Goal: Task Accomplishment & Management: Use online tool/utility

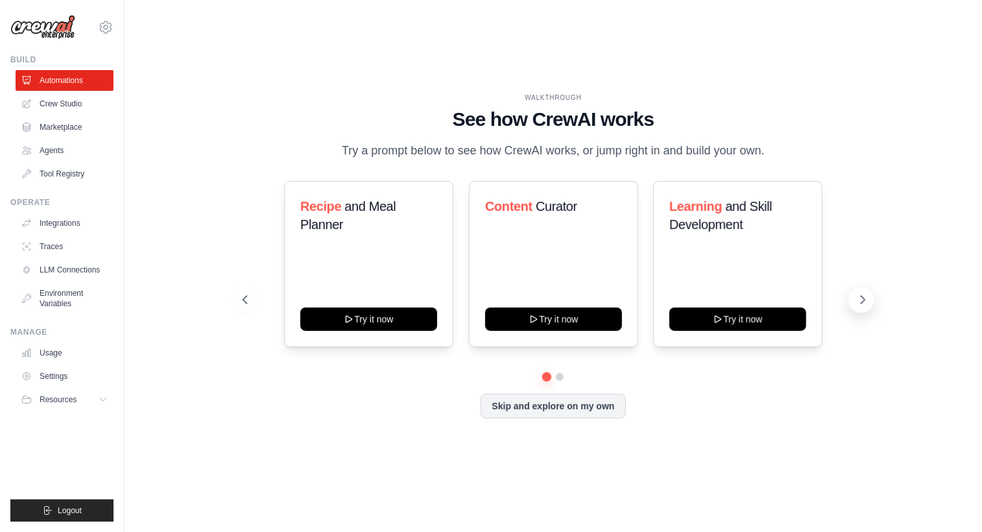
click at [861, 306] on icon at bounding box center [862, 299] width 13 height 13
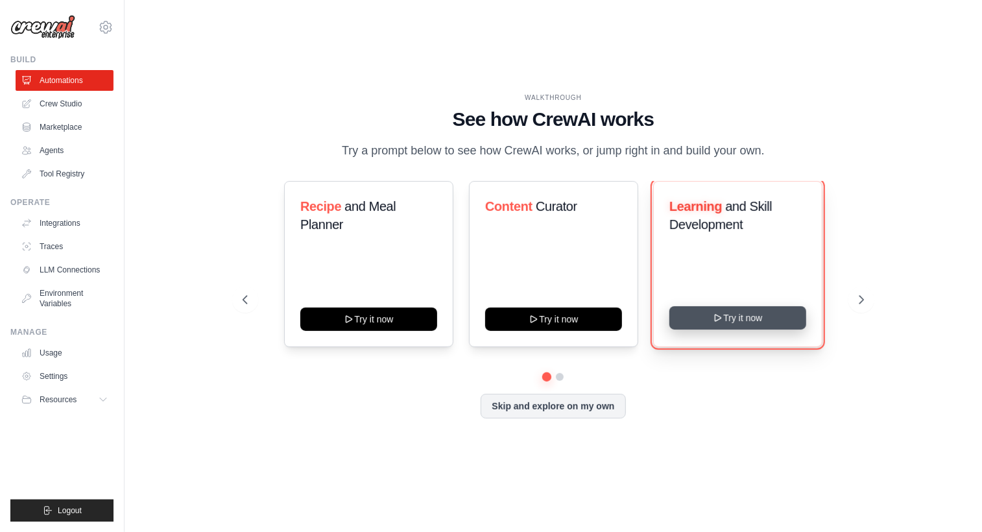
click at [760, 329] on button "Try it now" at bounding box center [737, 317] width 137 height 23
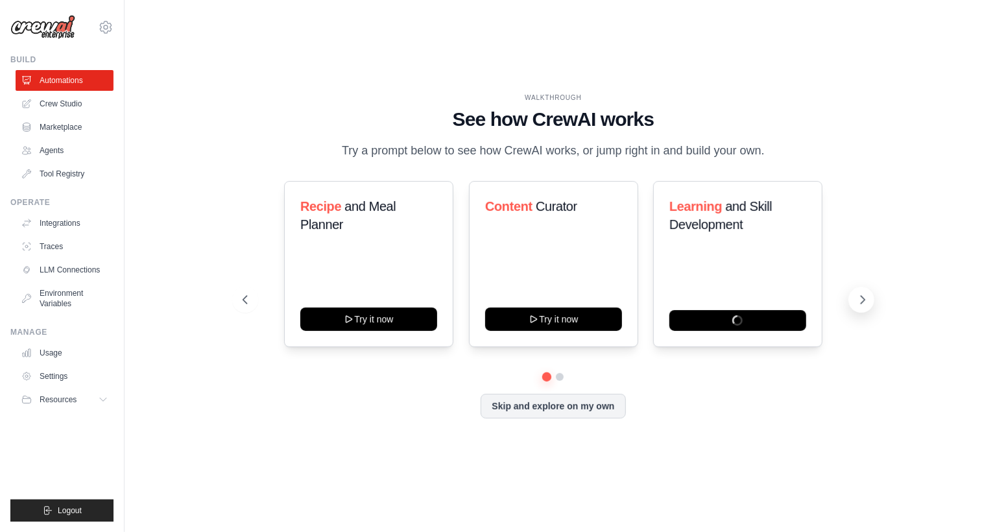
click at [861, 304] on icon at bounding box center [863, 300] width 4 height 8
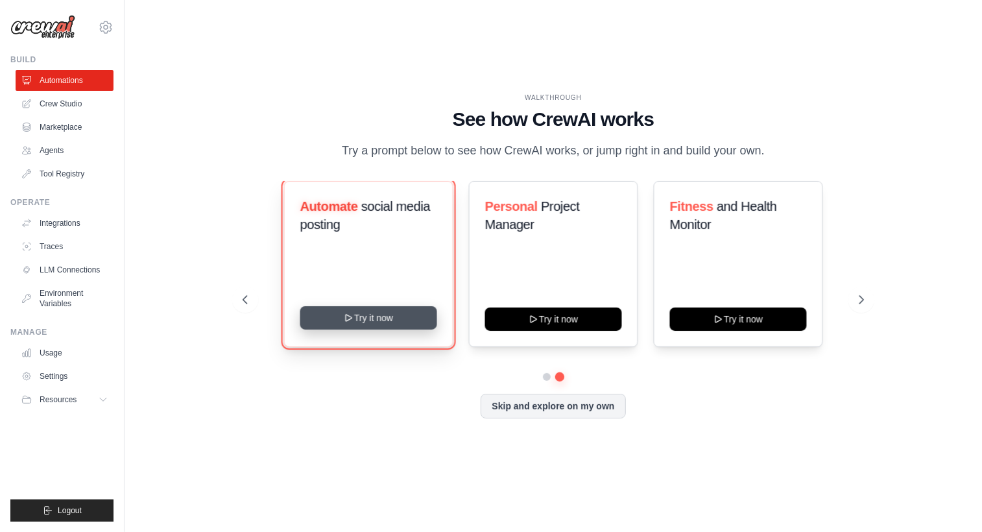
click at [355, 326] on button "Try it now" at bounding box center [368, 317] width 137 height 23
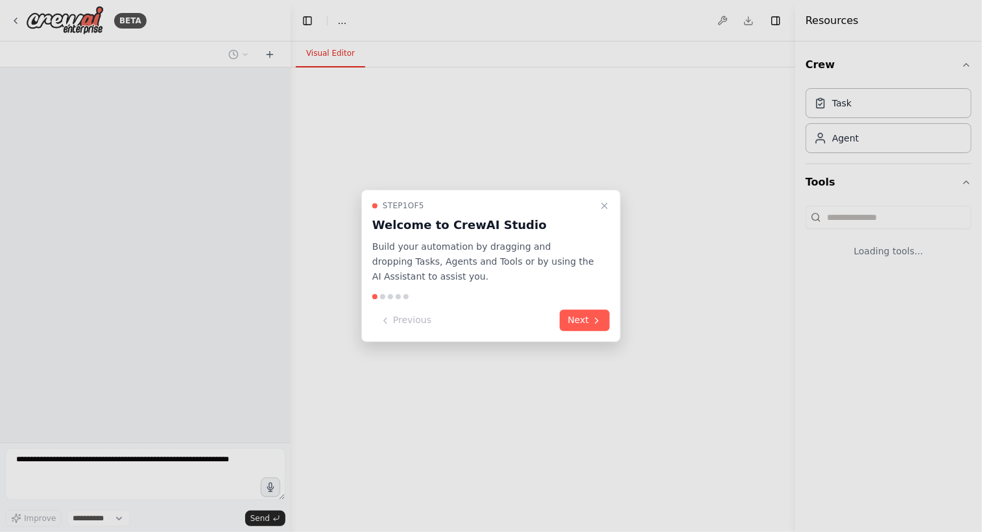
select select "****"
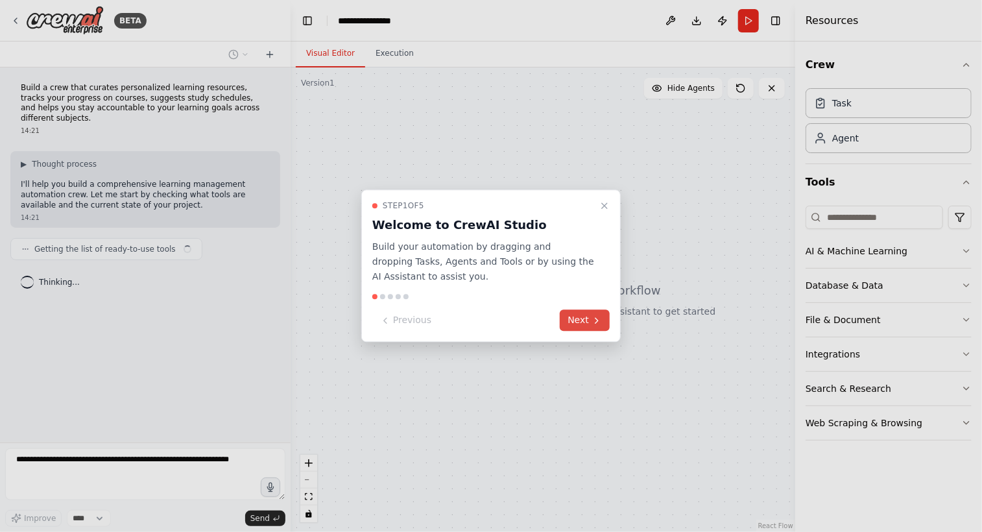
click at [582, 323] on button "Next" at bounding box center [585, 320] width 50 height 21
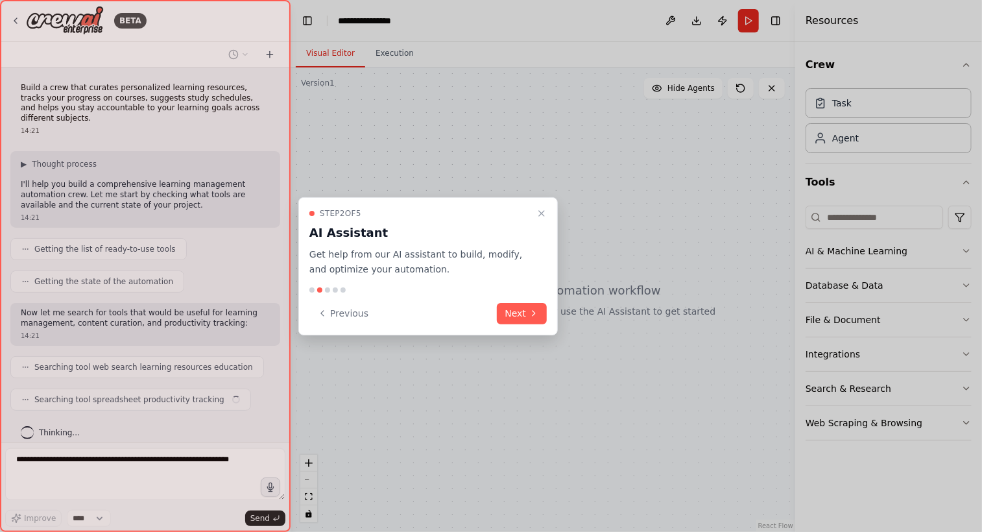
scroll to position [10, 0]
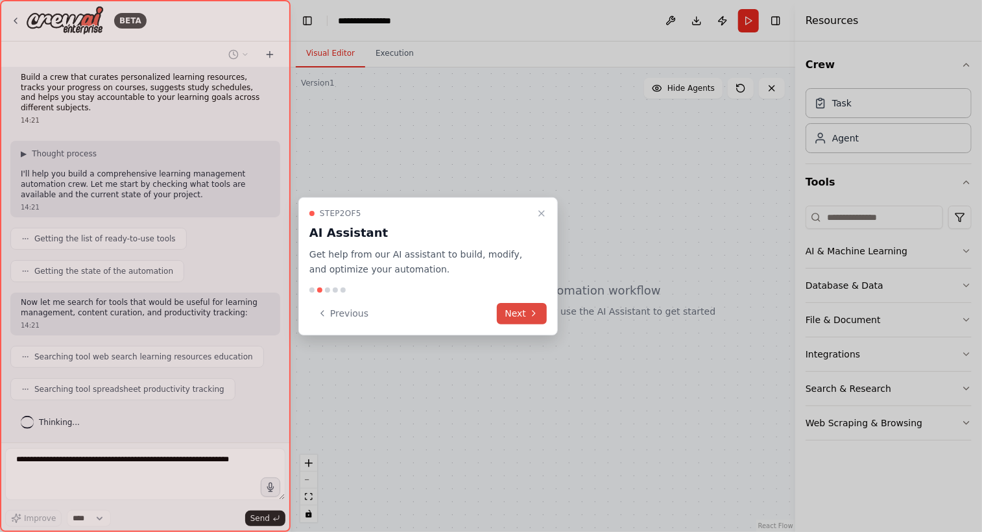
click at [517, 319] on button "Next" at bounding box center [522, 313] width 50 height 21
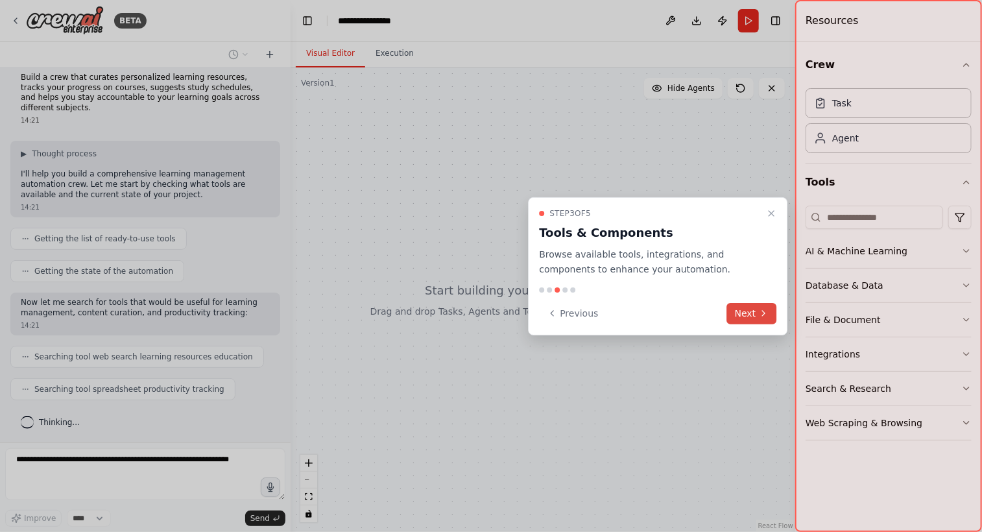
scroll to position [43, 0]
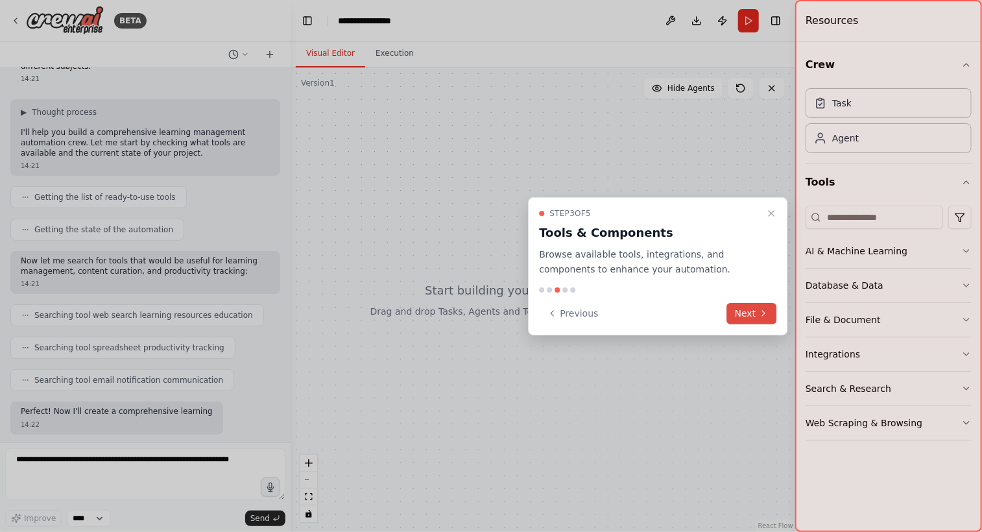
click at [747, 310] on button "Next" at bounding box center [752, 313] width 50 height 21
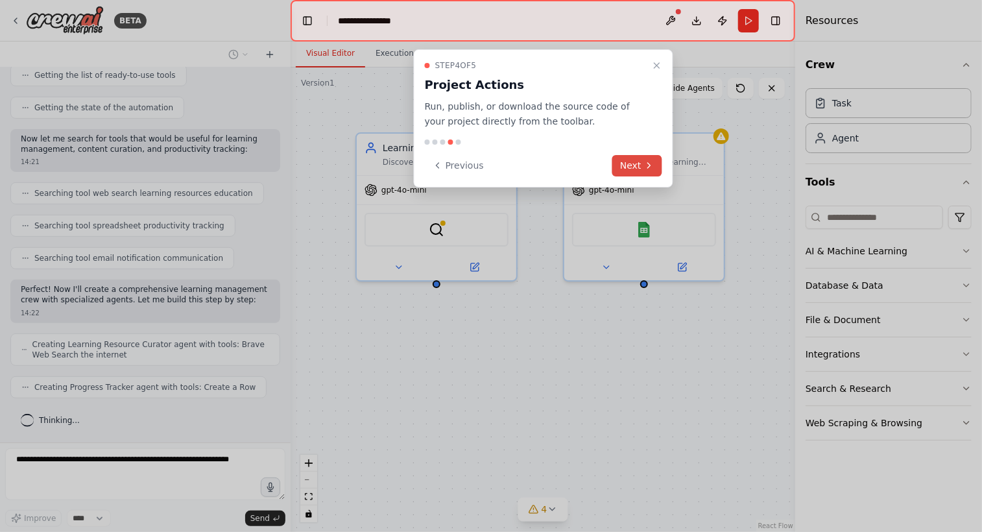
scroll to position [171, 0]
click at [625, 161] on button "Next" at bounding box center [637, 165] width 50 height 21
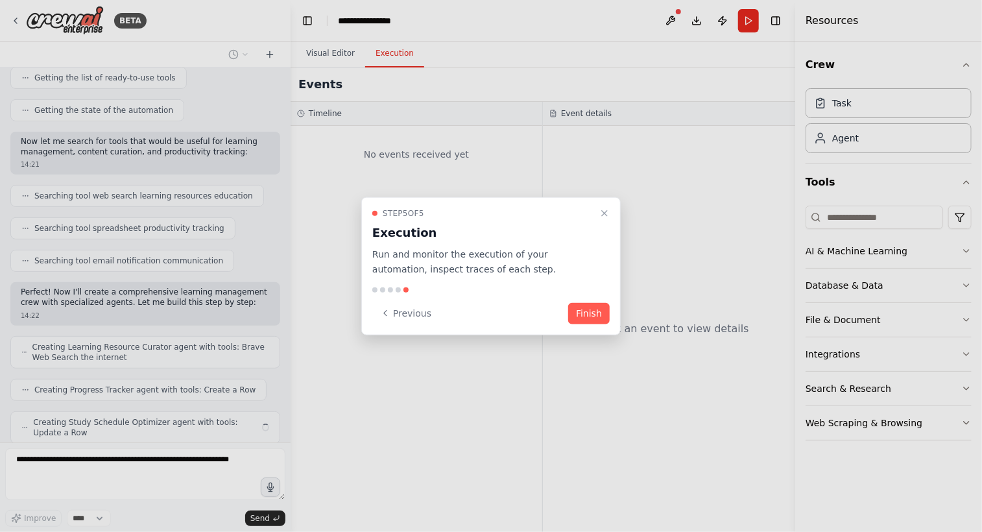
scroll to position [213, 0]
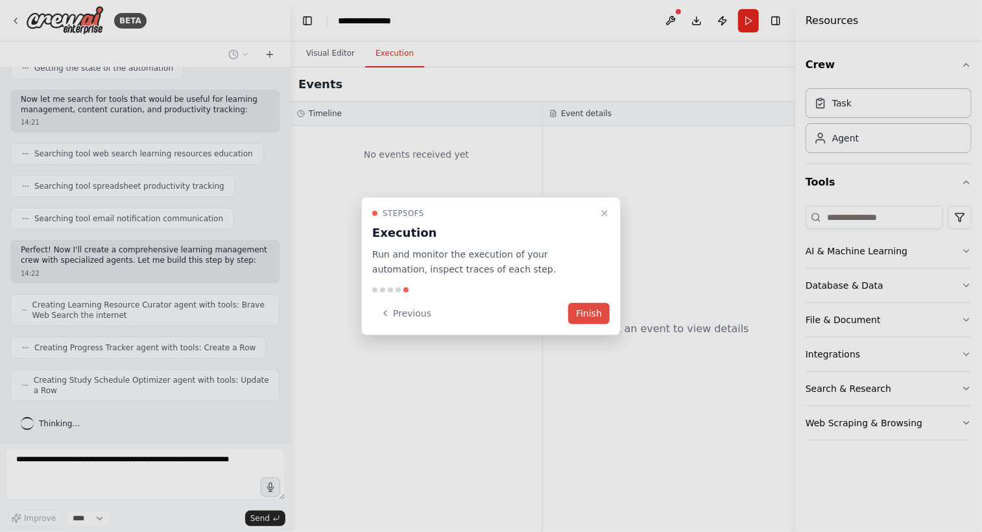
click at [581, 316] on button "Finish" at bounding box center [589, 312] width 42 height 21
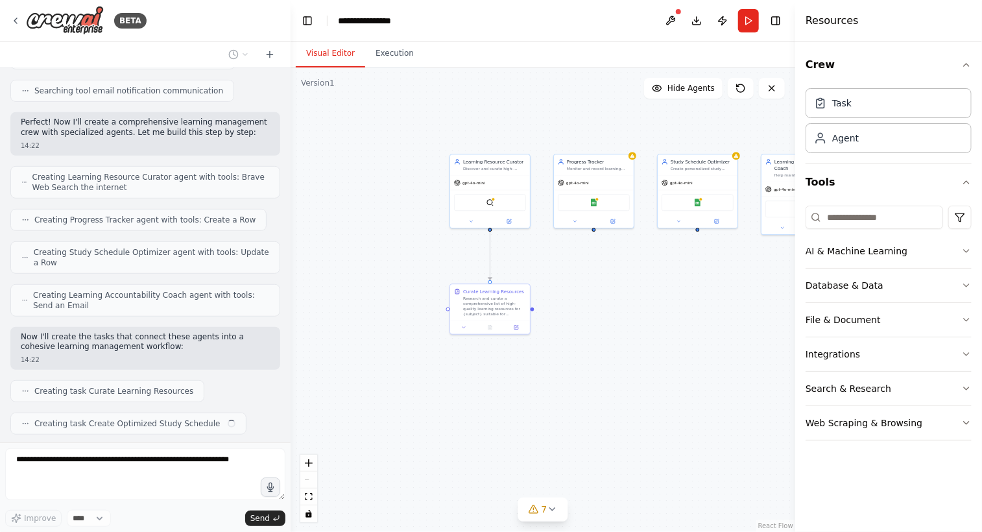
scroll to position [374, 0]
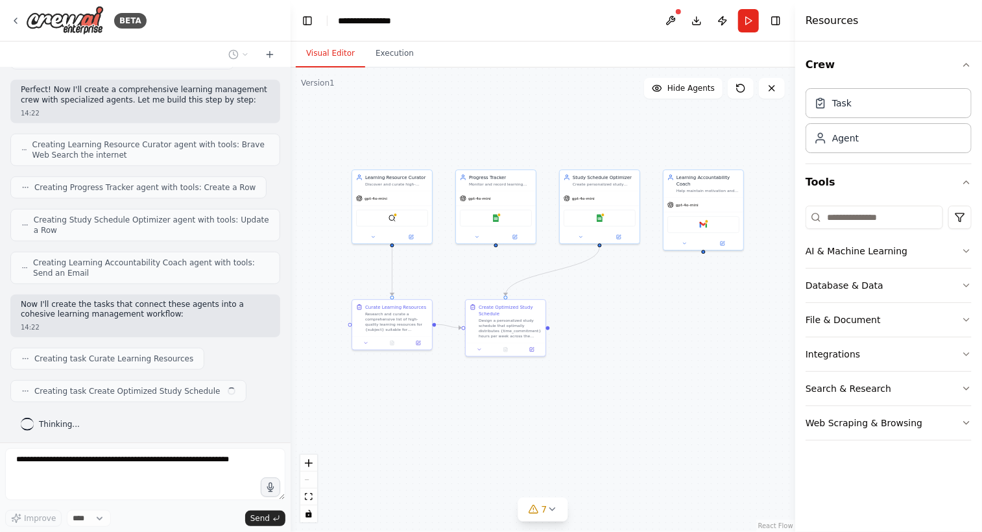
drag, startPoint x: 674, startPoint y: 139, endPoint x: 547, endPoint y: 150, distance: 127.5
click at [547, 150] on div ".deletable-edge-delete-btn { width: 20px; height: 20px; border: 0px solid #ffff…" at bounding box center [543, 299] width 505 height 464
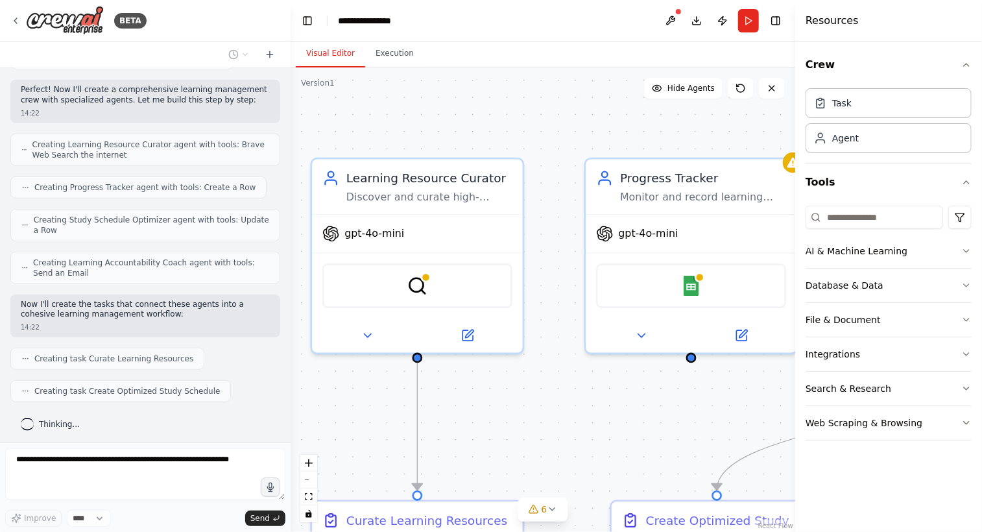
drag, startPoint x: 453, startPoint y: 135, endPoint x: 578, endPoint y: 125, distance: 125.6
click at [578, 125] on div ".deletable-edge-delete-btn { width: 20px; height: 20px; border: 0px solid #ffff…" at bounding box center [543, 299] width 505 height 464
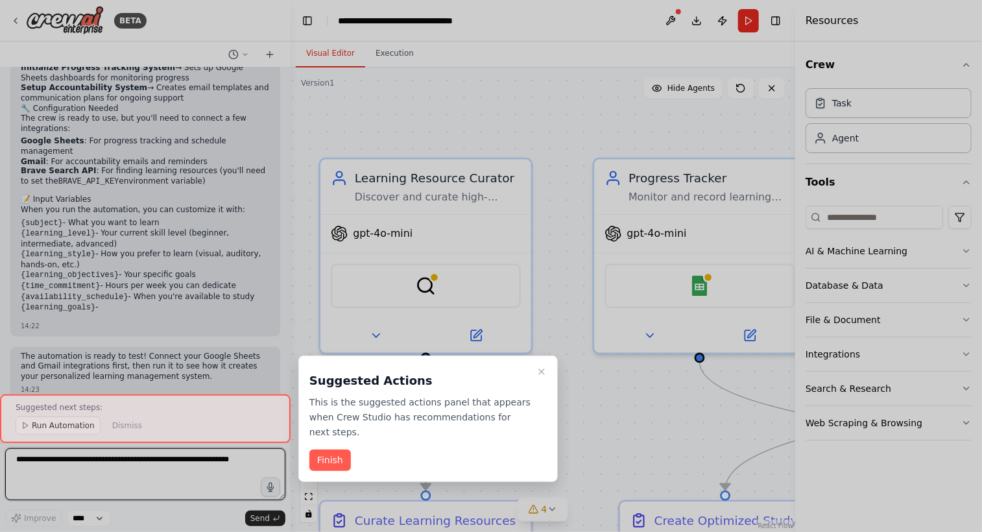
scroll to position [1132, 0]
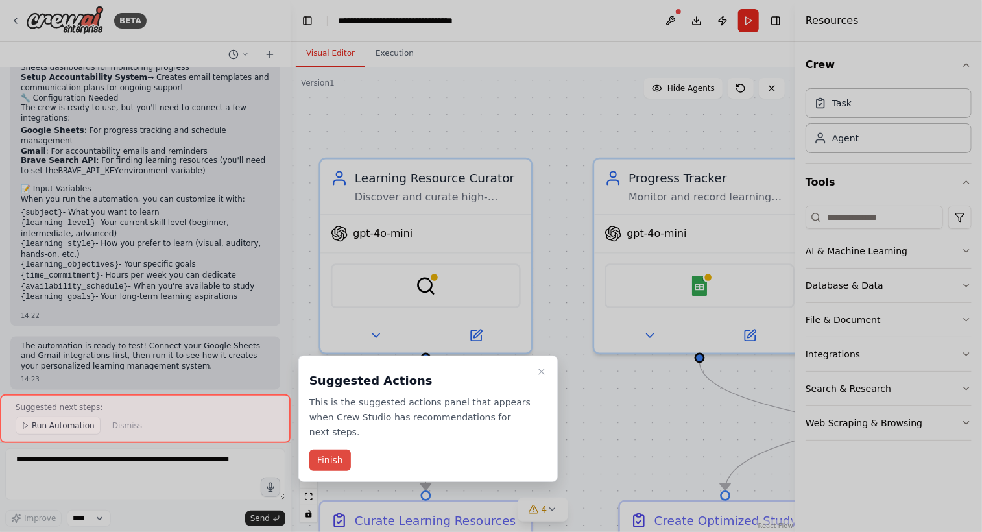
click at [335, 466] on button "Finish" at bounding box center [330, 459] width 42 height 21
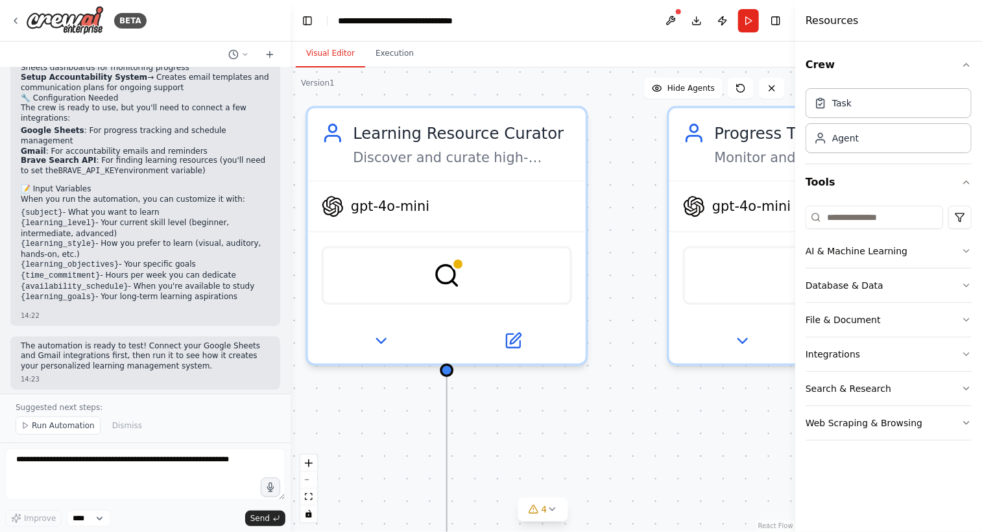
drag, startPoint x: 459, startPoint y: 373, endPoint x: 526, endPoint y: 441, distance: 95.4
click at [525, 440] on div ".deletable-edge-delete-btn { width: 20px; height: 20px; border: 0px solid #ffff…" at bounding box center [543, 299] width 505 height 464
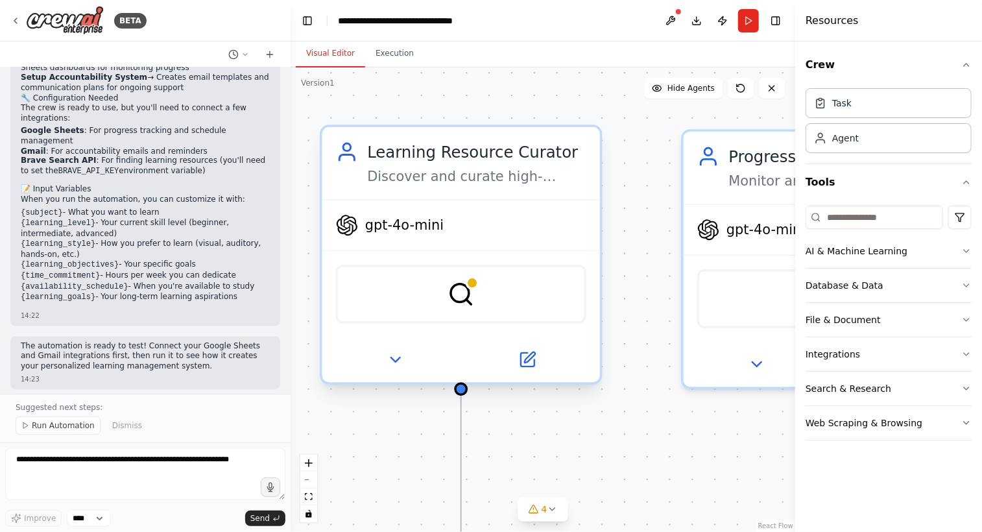
click at [428, 182] on div "Discover and curate high-quality learning resources for {subject} tailored to {…" at bounding box center [476, 177] width 219 height 18
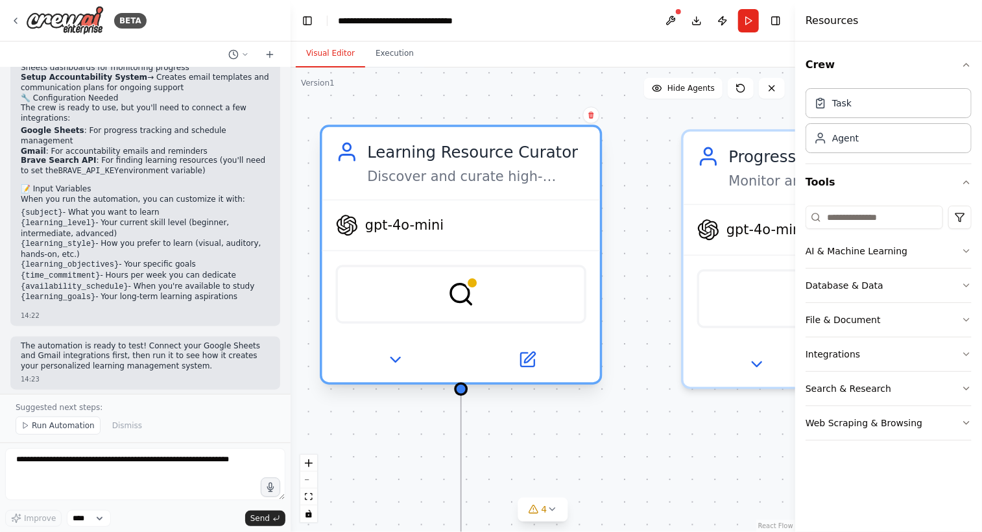
click at [428, 182] on div "Discover and curate high-quality learning resources for {subject} tailored to {…" at bounding box center [476, 177] width 219 height 18
click at [414, 222] on span "gpt-4o-mini" at bounding box center [404, 225] width 78 height 18
click at [475, 293] on div "BraveSearchTool" at bounding box center [461, 294] width 251 height 59
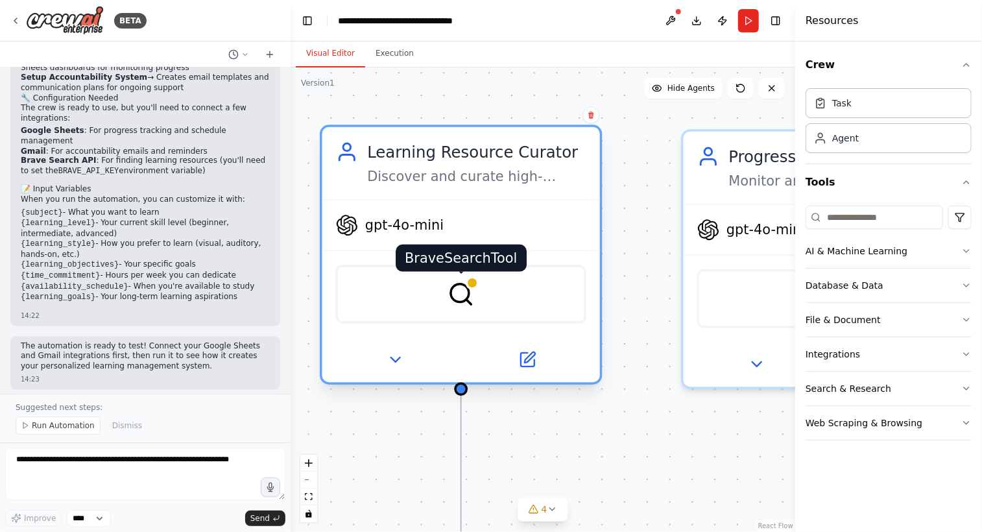
click at [460, 283] on img at bounding box center [461, 294] width 27 height 27
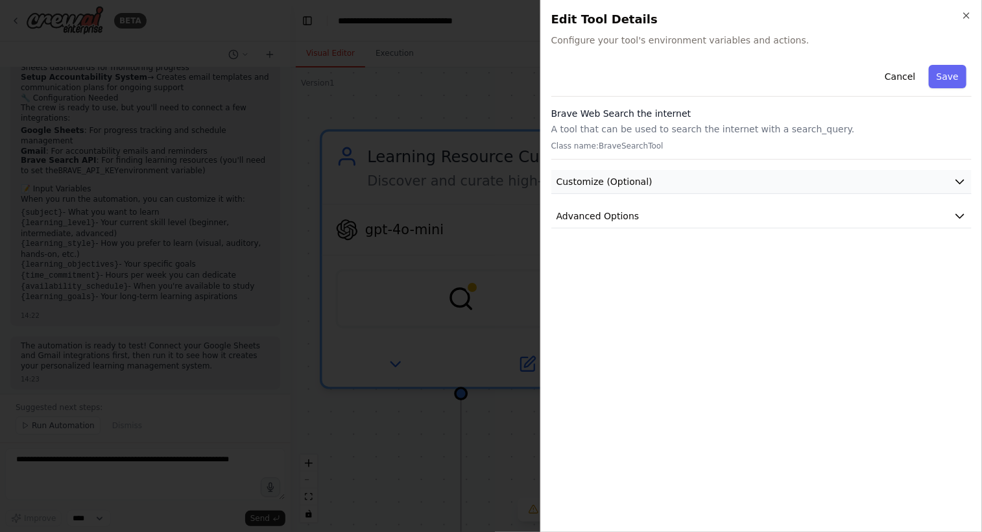
click at [952, 181] on button "Customize (Optional)" at bounding box center [761, 182] width 420 height 24
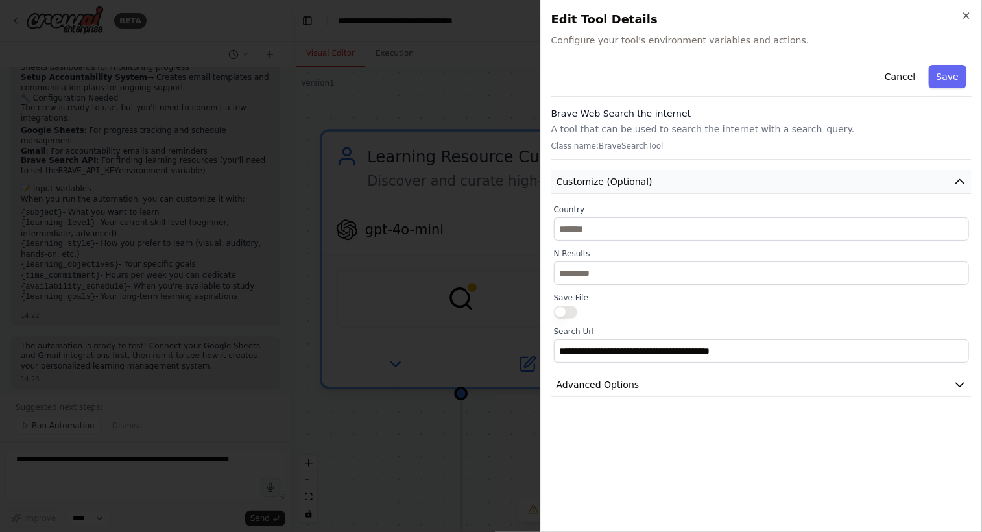
click at [952, 181] on button "Customize (Optional)" at bounding box center [761, 182] width 420 height 24
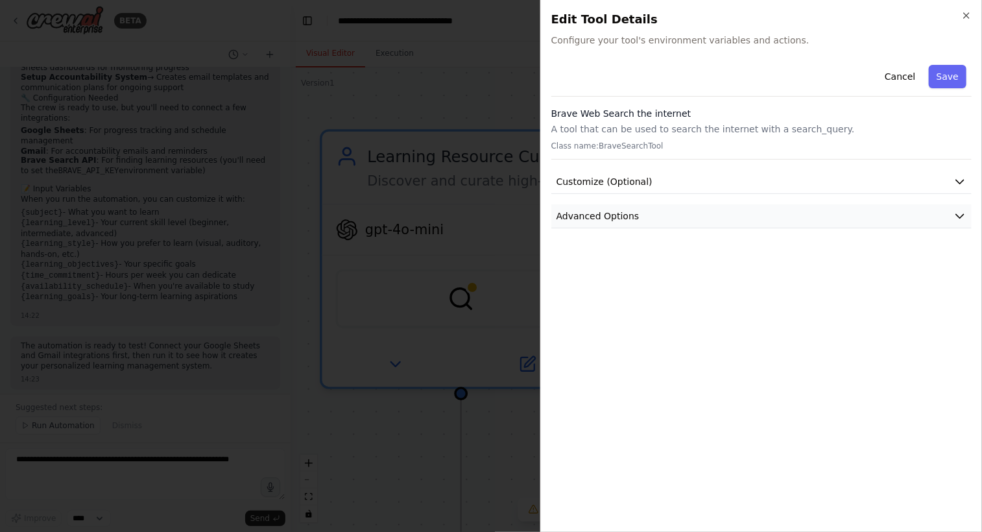
click at [953, 212] on icon "button" at bounding box center [959, 215] width 13 height 13
click at [462, 123] on div at bounding box center [491, 266] width 982 height 532
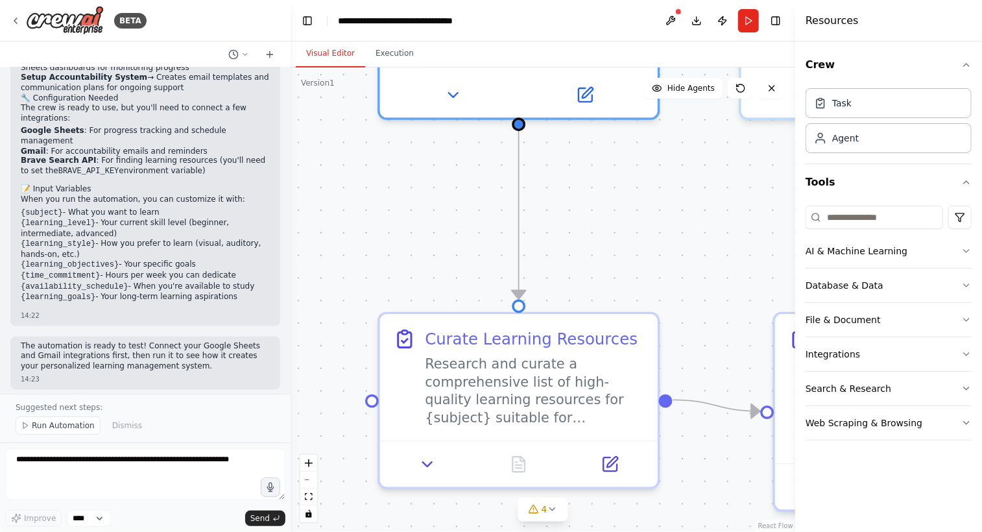
drag, startPoint x: 510, startPoint y: 437, endPoint x: 568, endPoint y: 167, distance: 276.5
click at [568, 167] on div ".deletable-edge-delete-btn { width: 20px; height: 20px; border: 0px solid #ffff…" at bounding box center [543, 299] width 505 height 464
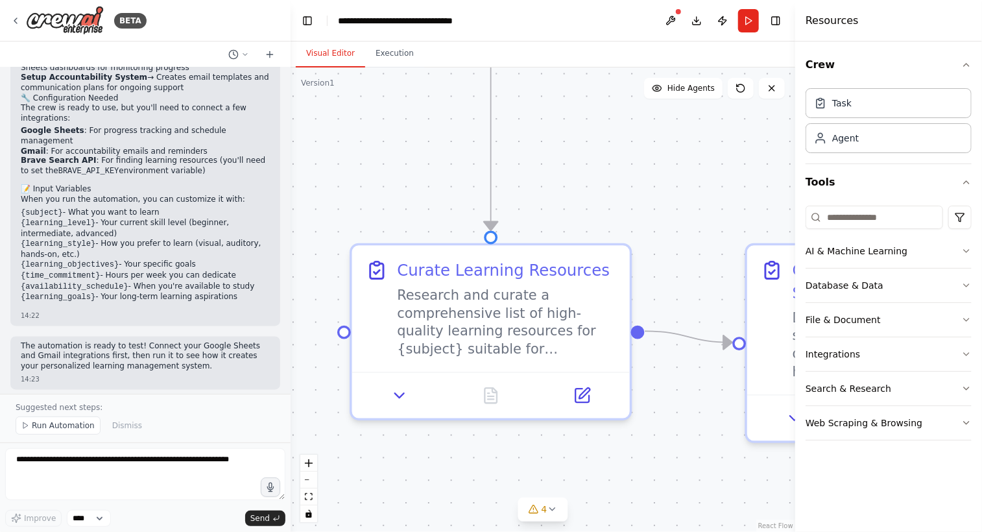
drag, startPoint x: 615, startPoint y: 236, endPoint x: 587, endPoint y: 169, distance: 73.0
click at [587, 169] on div ".deletable-edge-delete-btn { width: 20px; height: 20px; border: 0px solid #ffff…" at bounding box center [543, 299] width 505 height 464
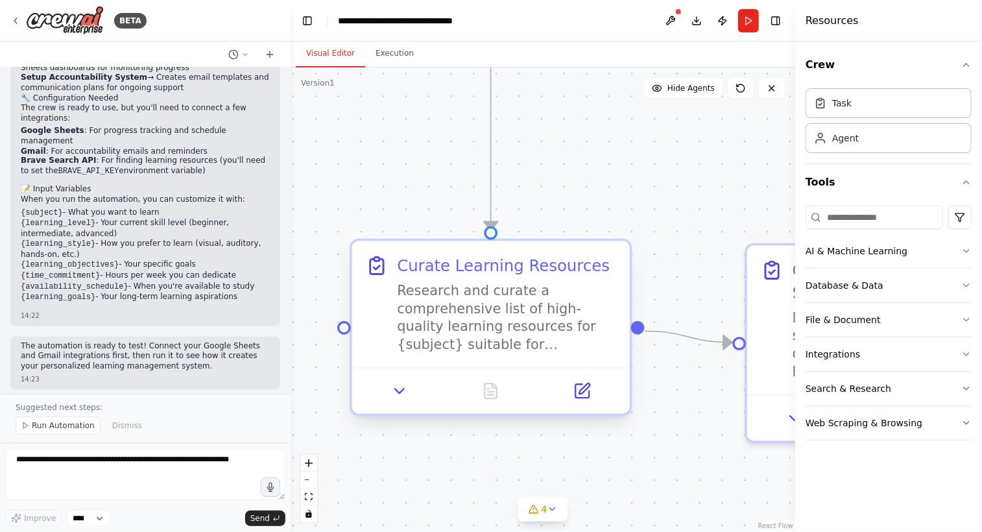
click at [518, 298] on div "Research and curate a comprehensive list of high-quality learning resources for…" at bounding box center [506, 317] width 219 height 72
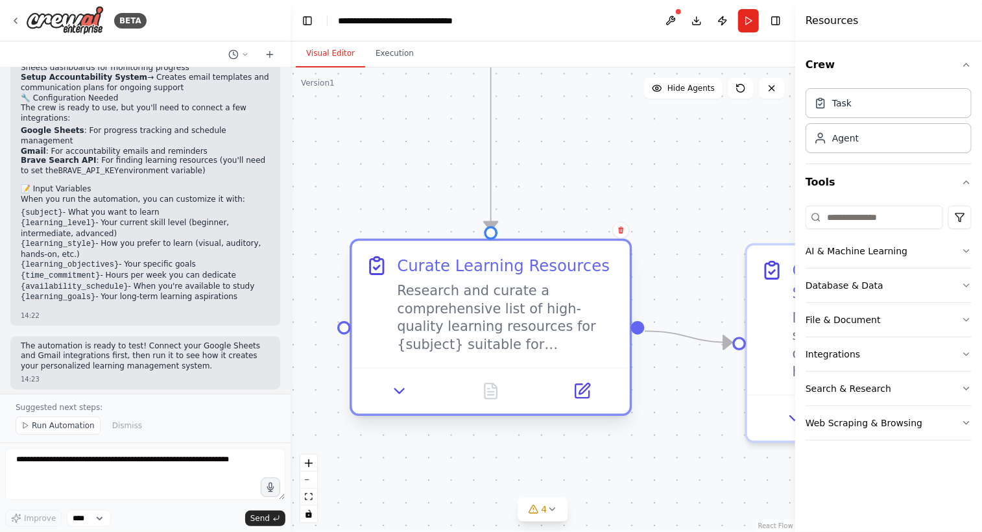
click at [518, 298] on div "Research and curate a comprehensive list of high-quality learning resources for…" at bounding box center [506, 317] width 219 height 72
click at [492, 333] on div "Research and curate a comprehensive list of high-quality learning resources for…" at bounding box center [506, 317] width 219 height 72
click at [586, 393] on icon at bounding box center [582, 391] width 14 height 14
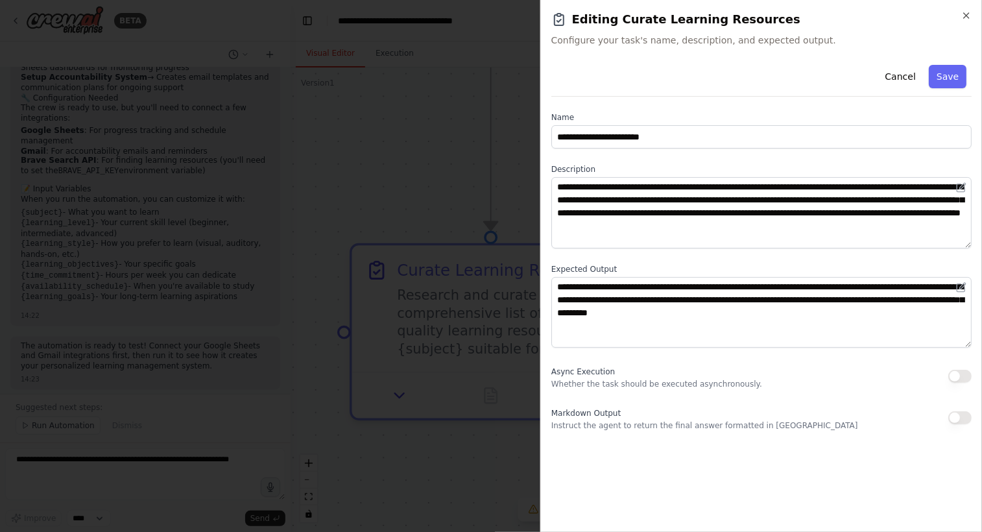
click at [427, 176] on div at bounding box center [491, 266] width 982 height 532
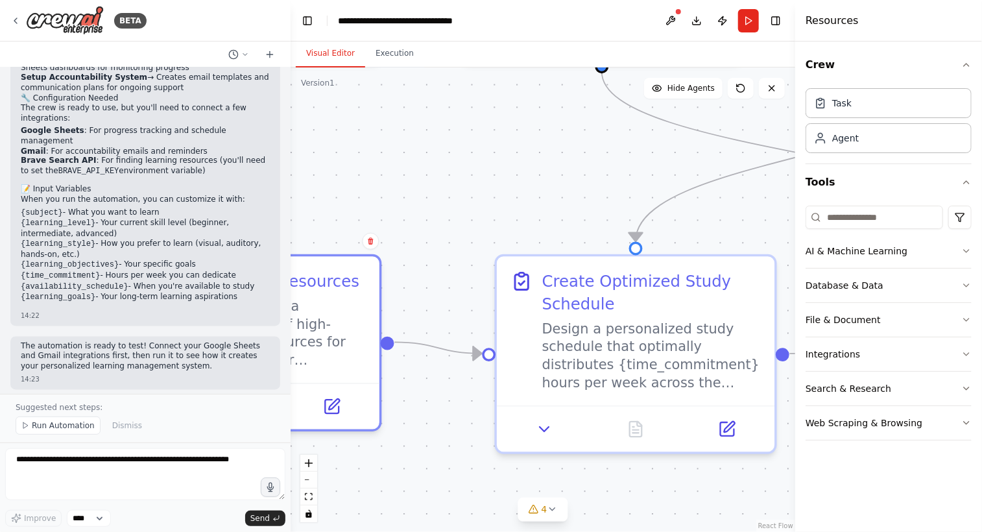
drag, startPoint x: 643, startPoint y: 194, endPoint x: 393, endPoint y: 205, distance: 250.6
click at [393, 205] on div ".deletable-edge-delete-btn { width: 20px; height: 20px; border: 0px solid #ffff…" at bounding box center [543, 299] width 505 height 464
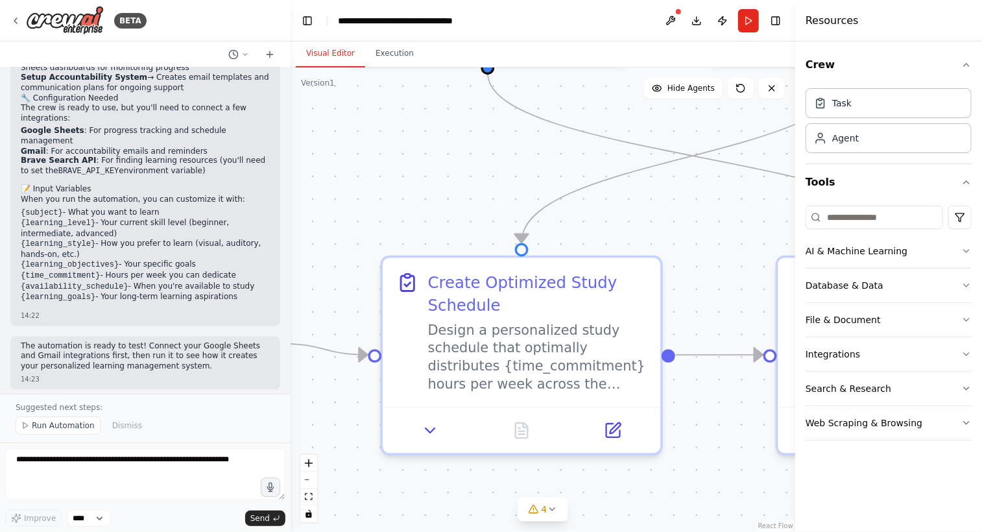
drag, startPoint x: 521, startPoint y: 187, endPoint x: 381, endPoint y: 193, distance: 140.2
click at [381, 193] on div ".deletable-edge-delete-btn { width: 20px; height: 20px; border: 0px solid #ffff…" at bounding box center [543, 299] width 505 height 464
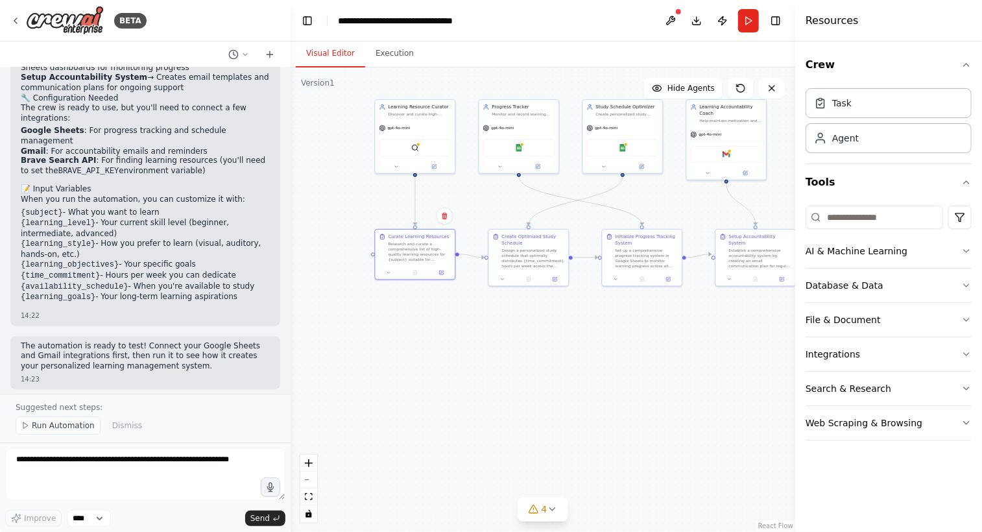
drag, startPoint x: 680, startPoint y: 344, endPoint x: 546, endPoint y: 442, distance: 165.3
click at [546, 442] on div ".deletable-edge-delete-btn { width: 20px; height: 20px; border: 0px solid #ffff…" at bounding box center [543, 299] width 505 height 464
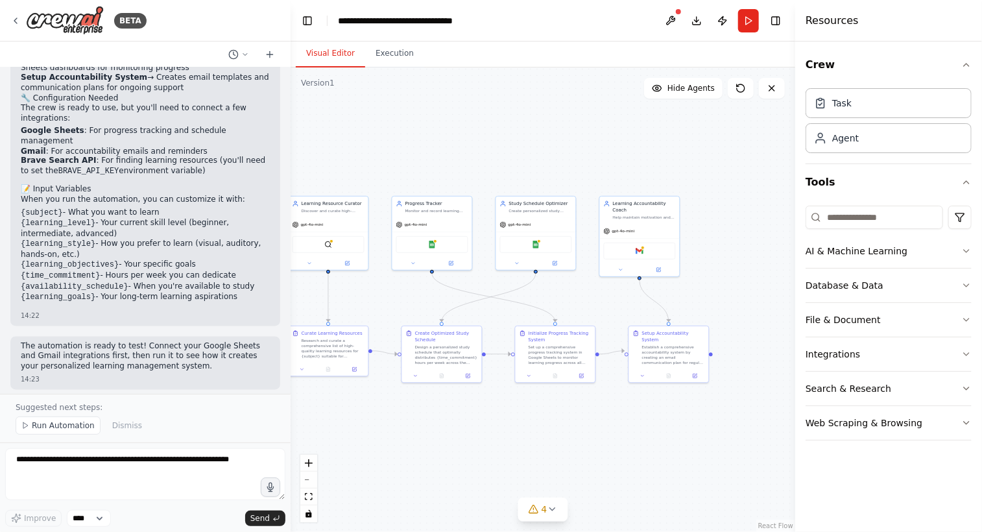
drag, startPoint x: 692, startPoint y: 209, endPoint x: 636, endPoint y: 320, distance: 123.9
click at [636, 320] on div ".deletable-edge-delete-btn { width: 20px; height: 20px; border: 0px solid #ffff…" at bounding box center [543, 299] width 505 height 464
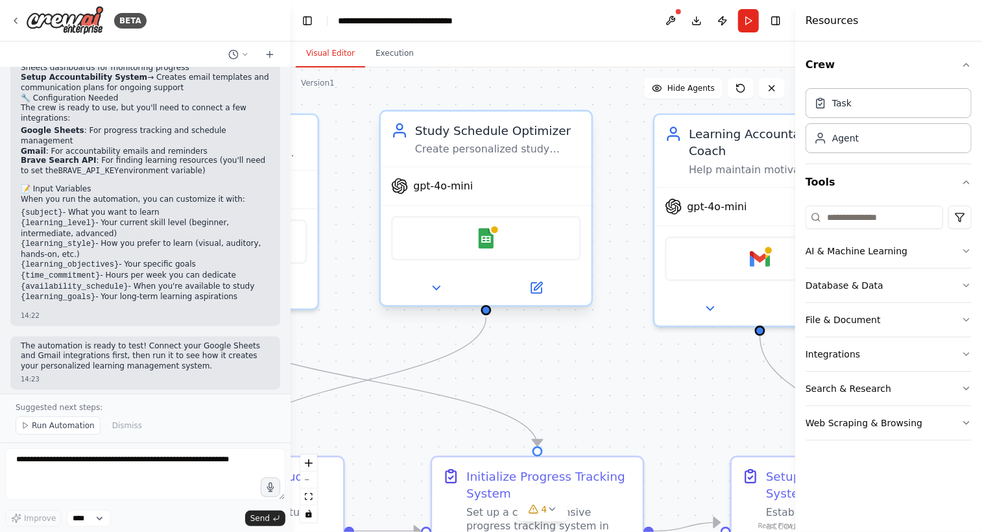
click at [532, 298] on div at bounding box center [486, 287] width 211 height 34
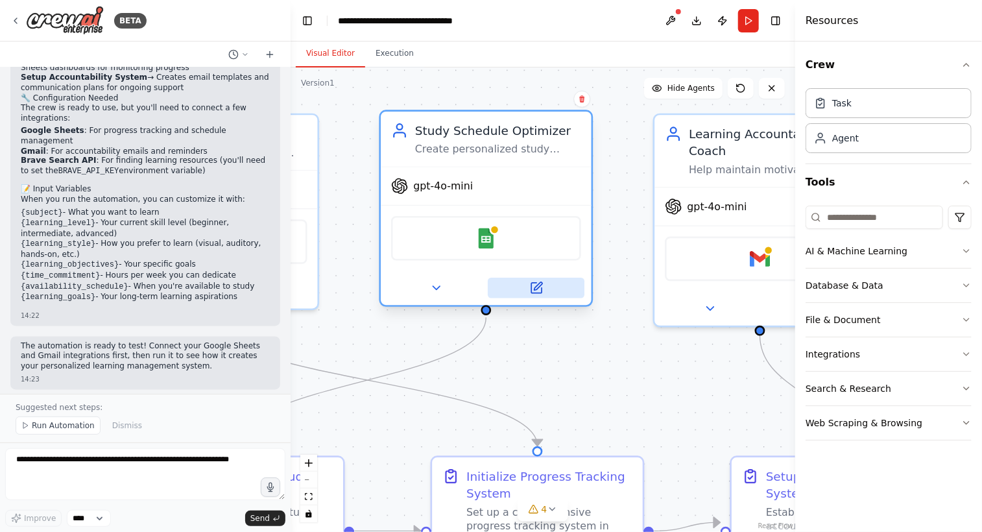
click at [537, 293] on button at bounding box center [536, 288] width 97 height 21
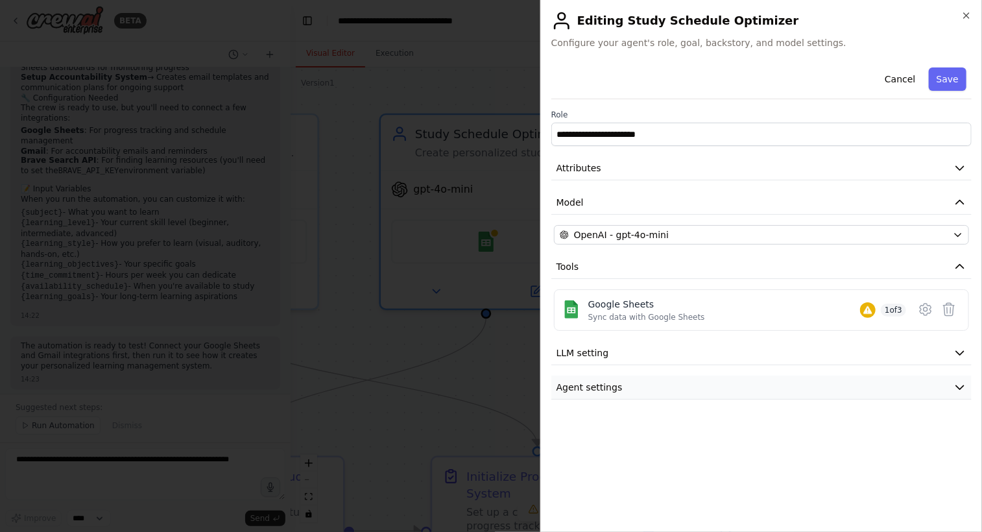
click at [743, 376] on button "Agent settings" at bounding box center [761, 388] width 420 height 24
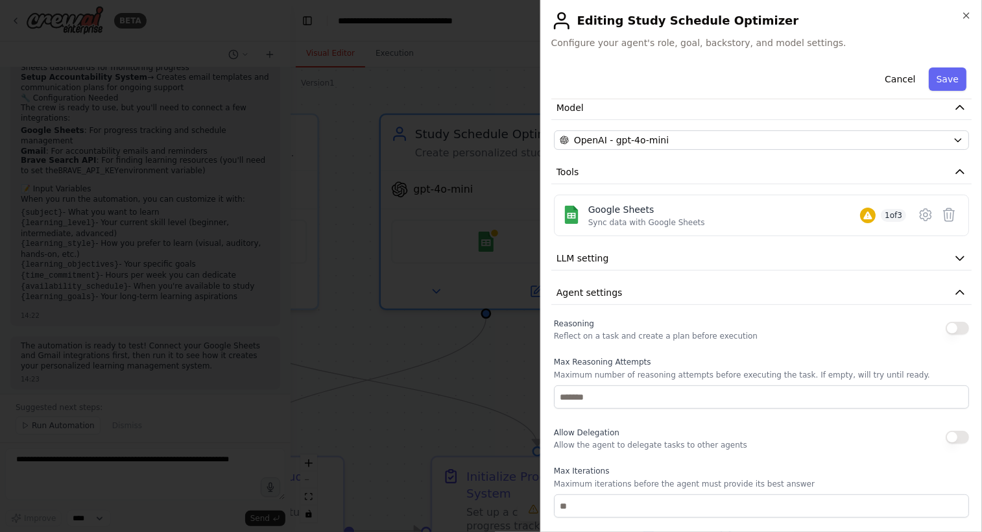
scroll to position [30, 0]
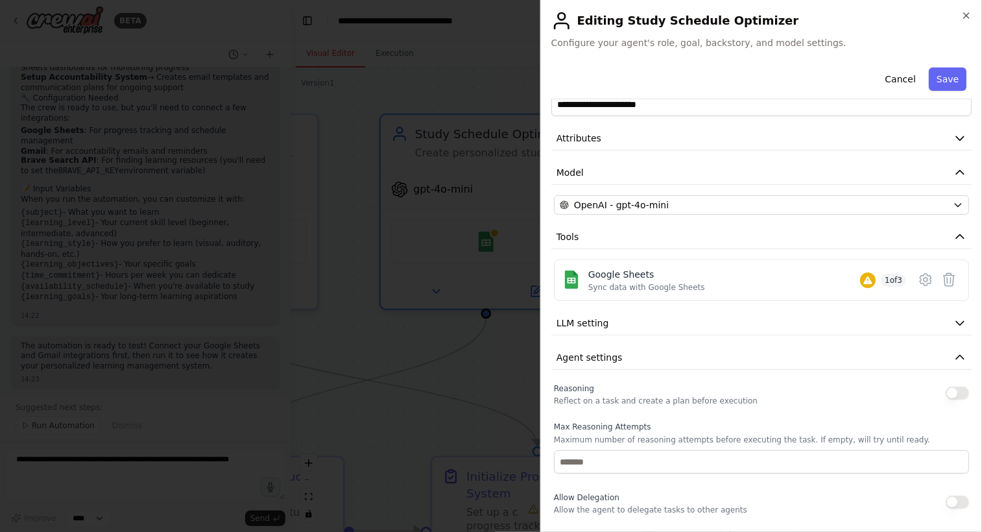
click at [444, 372] on div at bounding box center [491, 266] width 982 height 532
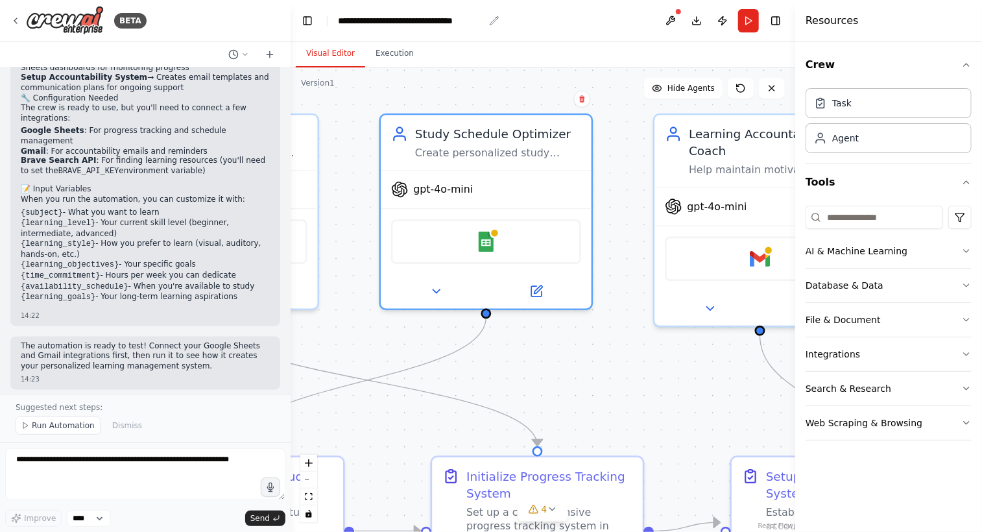
click at [407, 23] on div "**********" at bounding box center [411, 20] width 146 height 13
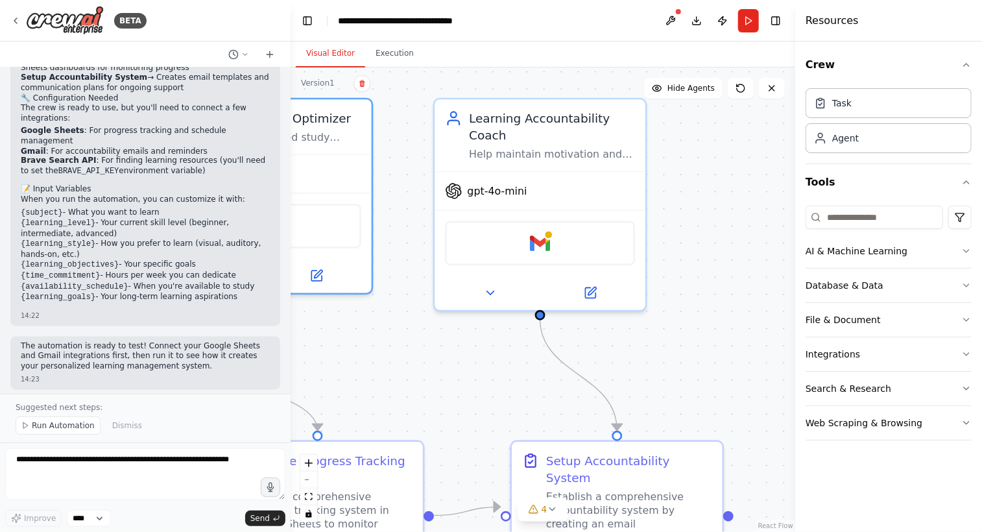
drag, startPoint x: 614, startPoint y: 370, endPoint x: 394, endPoint y: 355, distance: 220.4
click at [394, 355] on div ".deletable-edge-delete-btn { width: 20px; height: 20px; border: 0px solid #ffff…" at bounding box center [543, 299] width 505 height 464
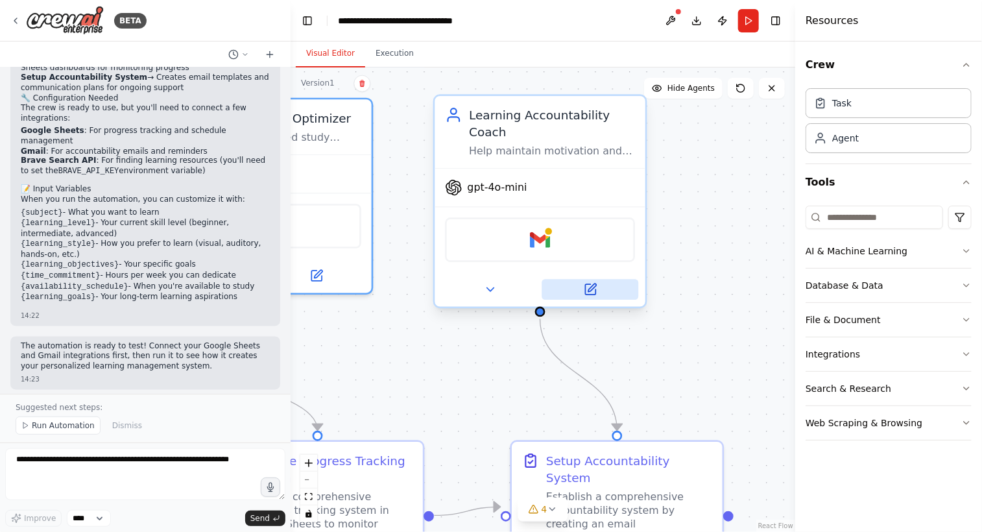
click at [599, 293] on button at bounding box center [590, 289] width 97 height 21
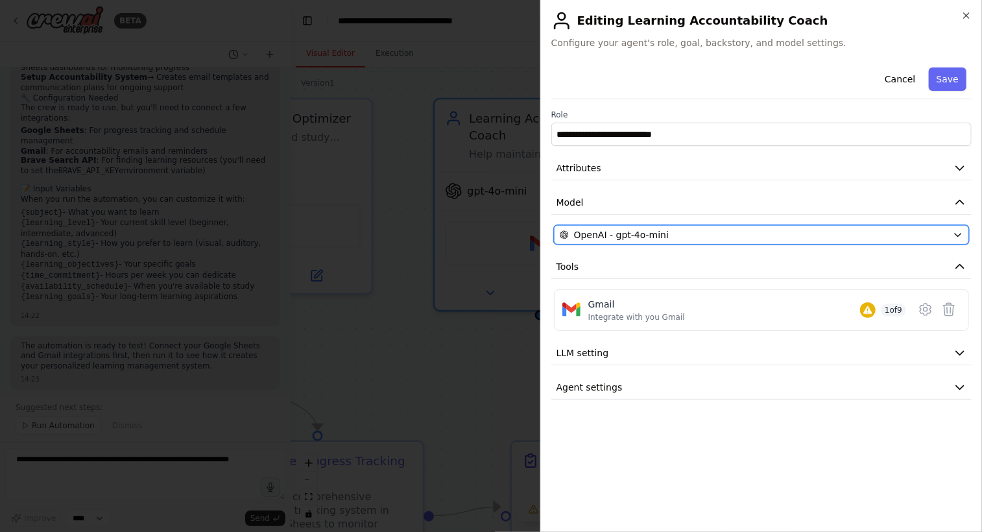
click at [765, 236] on div "OpenAI - gpt-4o-mini" at bounding box center [754, 234] width 388 height 13
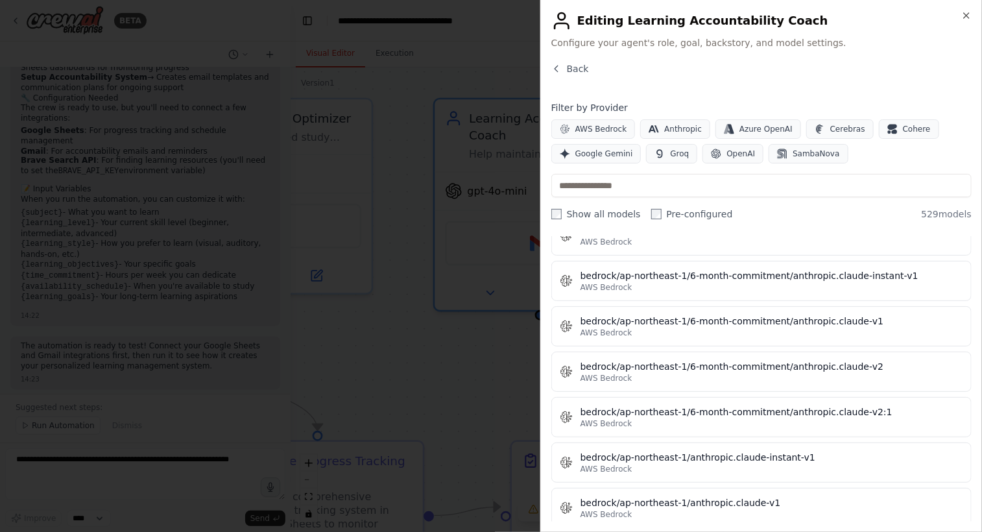
scroll to position [2140, 0]
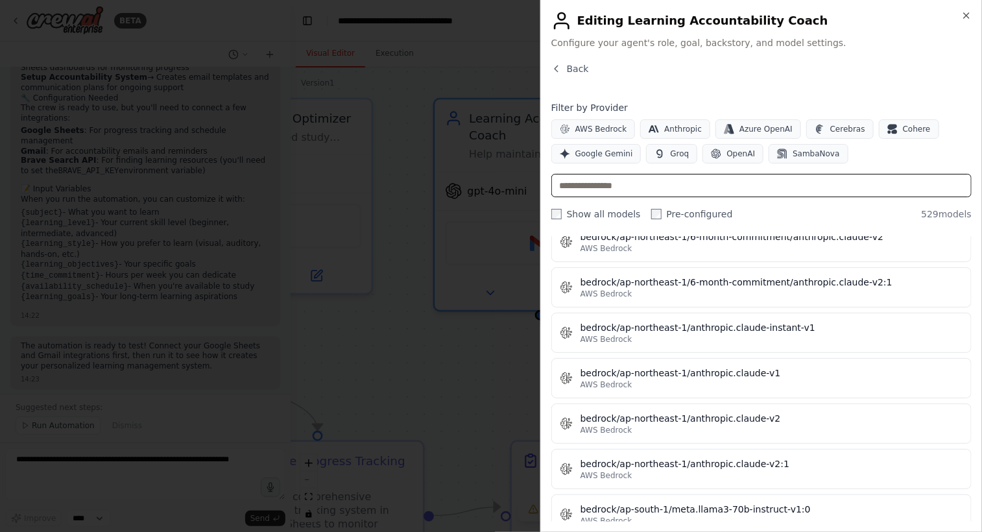
click at [723, 183] on input "text" at bounding box center [761, 185] width 420 height 23
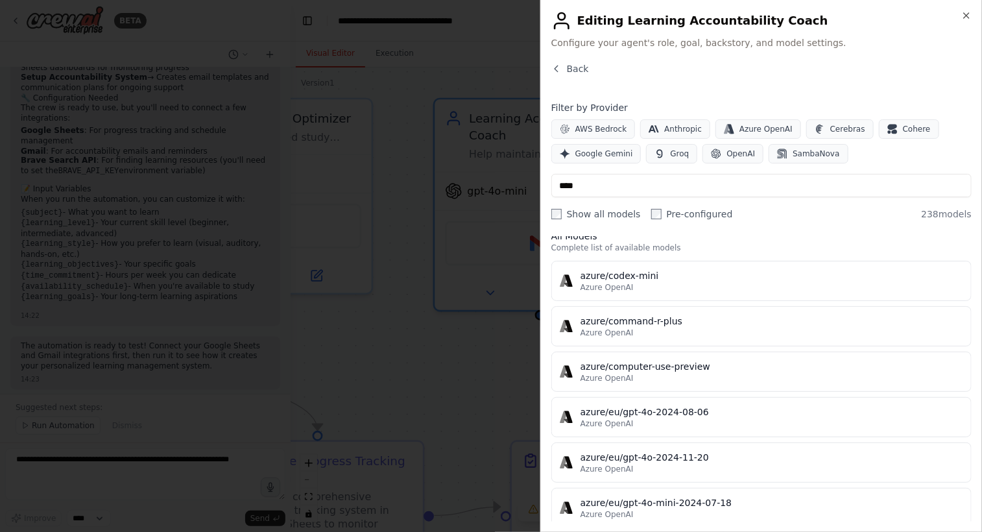
scroll to position [0, 0]
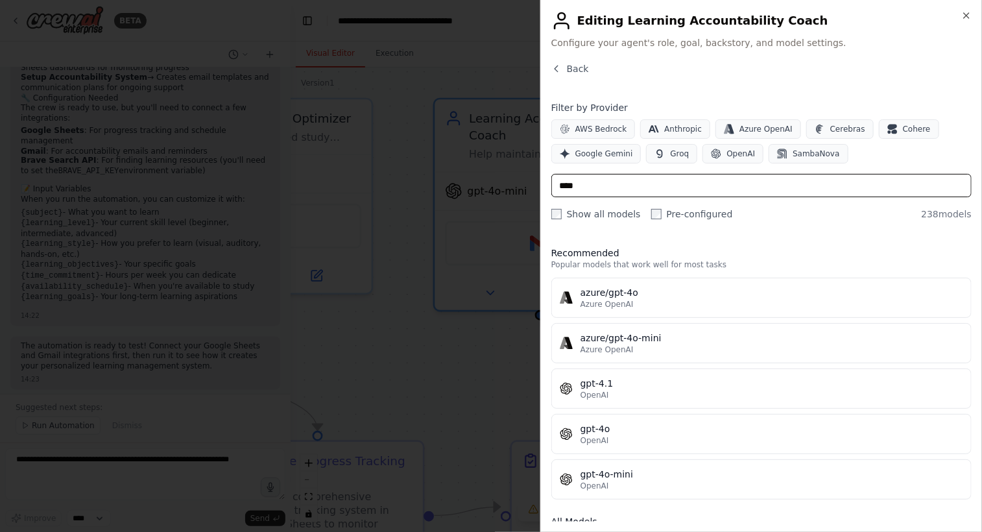
drag, startPoint x: 579, startPoint y: 189, endPoint x: 542, endPoint y: 187, distance: 37.1
click at [542, 187] on div "Close Editing Learning Accountability Coach Configure your agent's role, goal, …" at bounding box center [761, 266] width 442 height 532
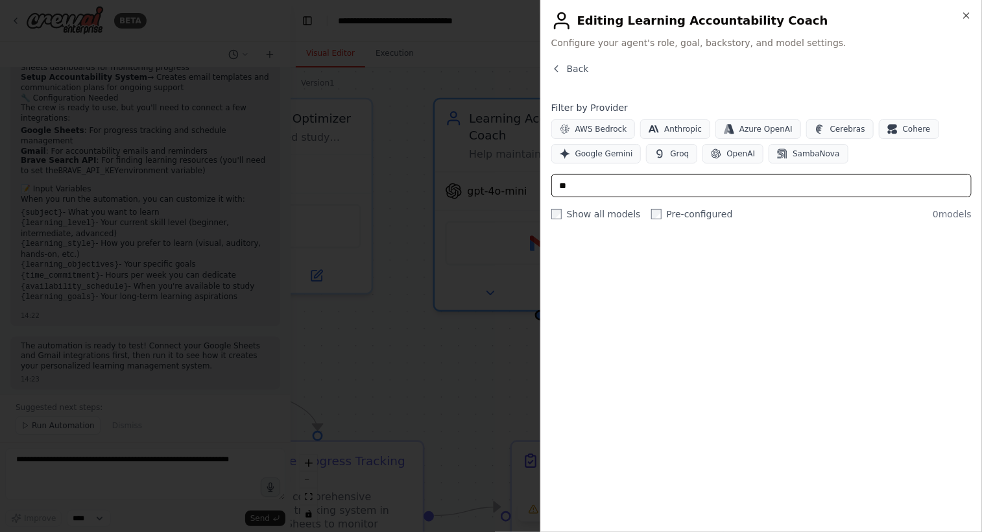
type input "*"
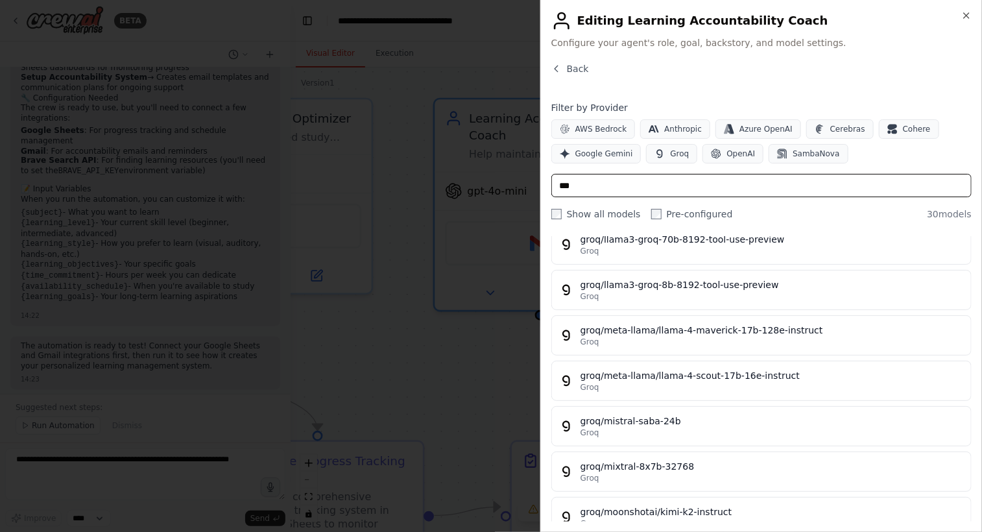
scroll to position [908, 0]
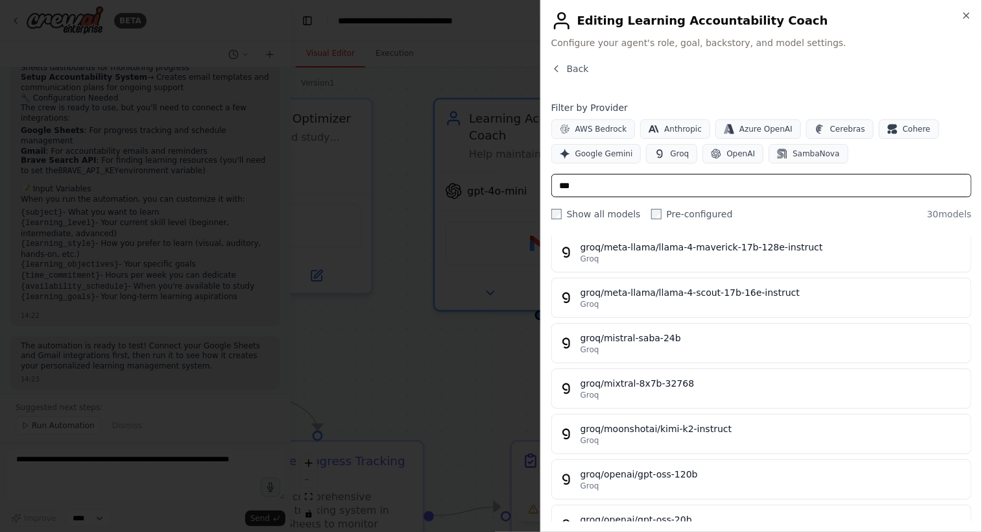
type input "***"
click at [507, 411] on div at bounding box center [491, 266] width 982 height 532
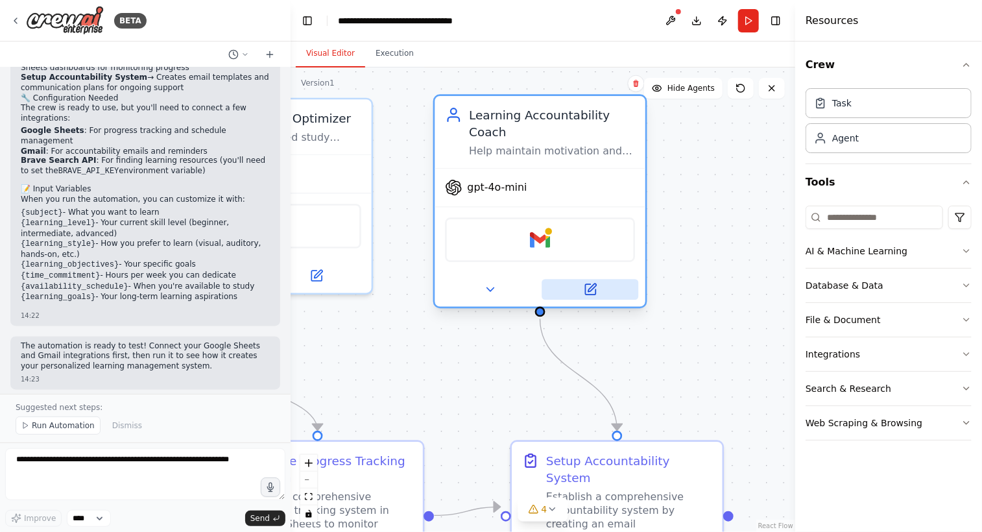
click at [585, 296] on button at bounding box center [590, 289] width 97 height 21
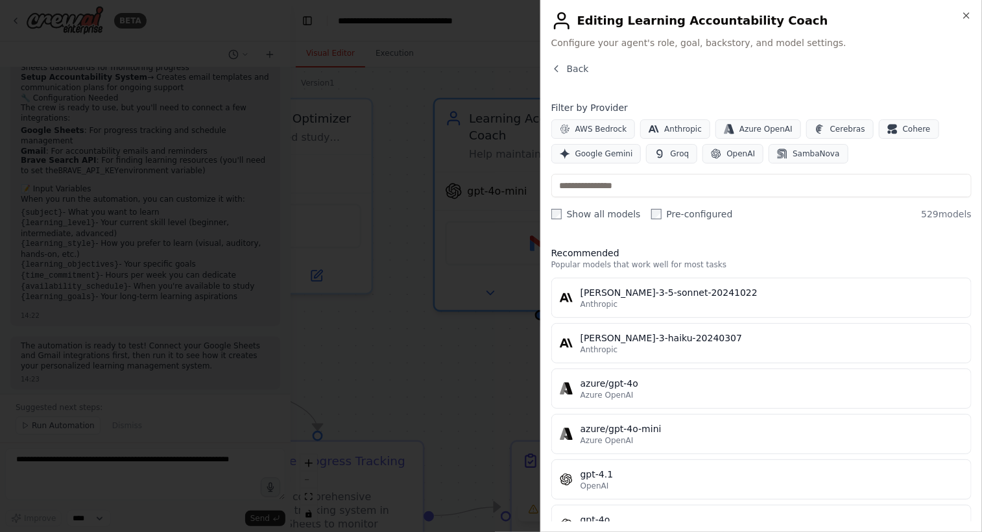
click at [943, 218] on span "529 models" at bounding box center [946, 214] width 51 height 13
click at [819, 213] on div "Show all models Pre-configured 529 models" at bounding box center [761, 214] width 420 height 13
click at [590, 245] on div "Recommended Popular models that work well for most tasks claude-3-5-sonnet-2024…" at bounding box center [761, 378] width 420 height 285
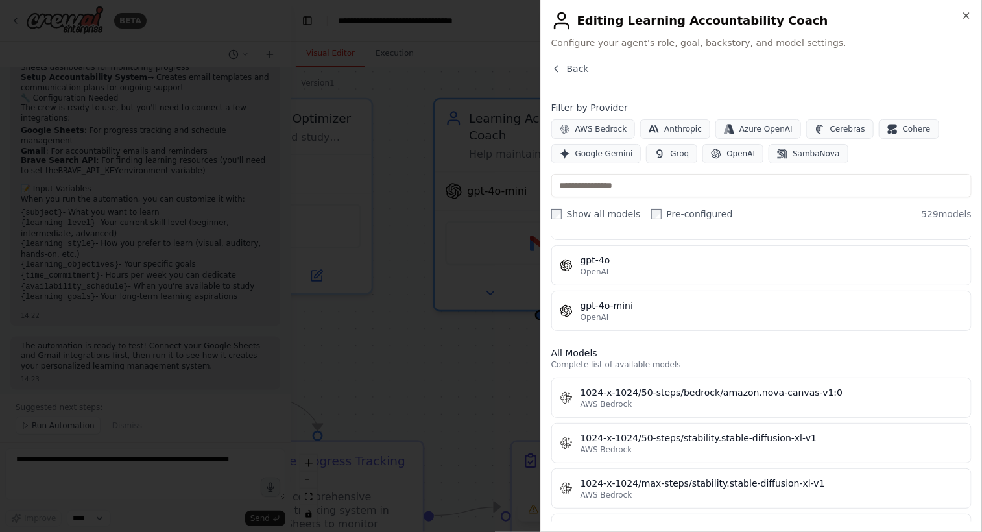
click at [562, 61] on div "Close Editing Learning Accountability Coach Configure your agent's role, goal, …" at bounding box center [761, 266] width 442 height 532
click at [558, 75] on button "Back" at bounding box center [570, 68] width 38 height 13
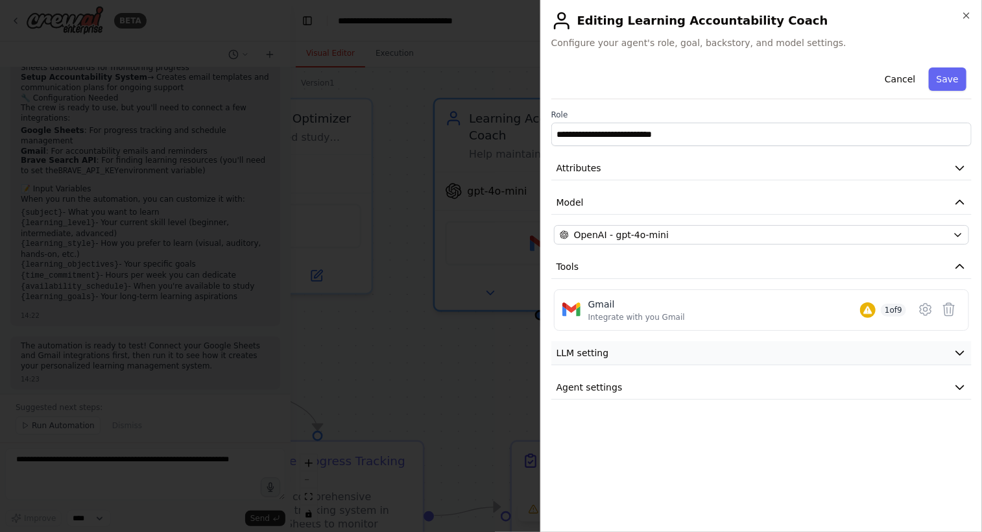
click at [612, 355] on button "LLM setting" at bounding box center [761, 353] width 420 height 24
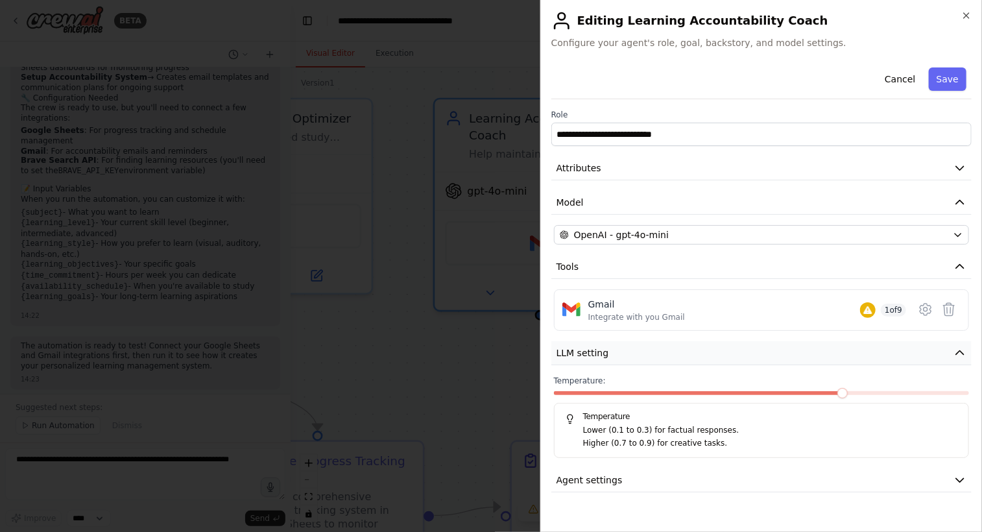
click at [612, 352] on button "LLM setting" at bounding box center [761, 353] width 420 height 24
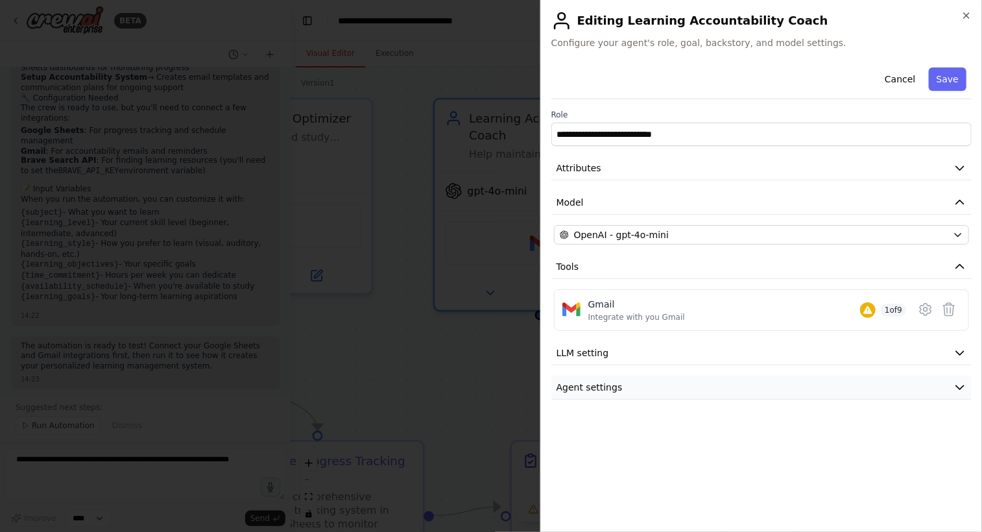
click at [607, 390] on span "Agent settings" at bounding box center [589, 387] width 66 height 13
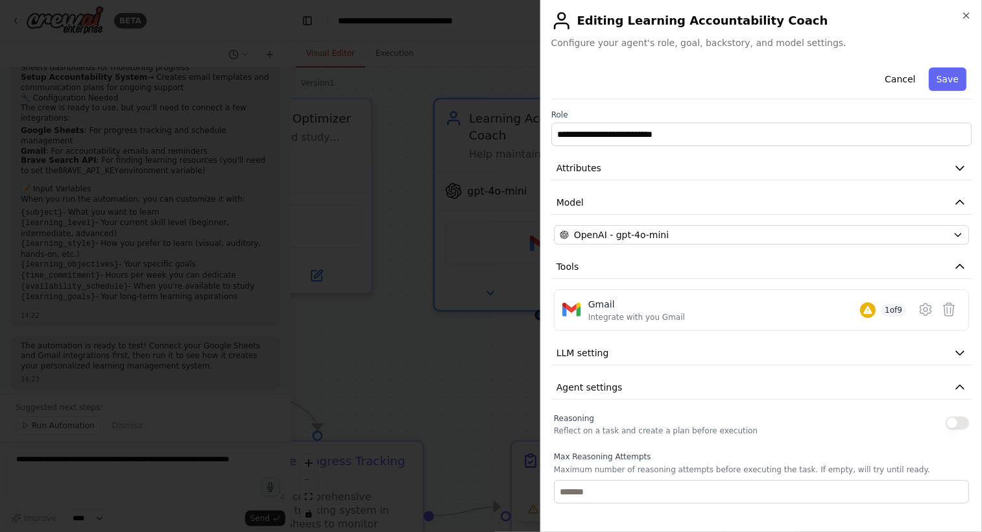
click at [523, 380] on div at bounding box center [491, 266] width 982 height 532
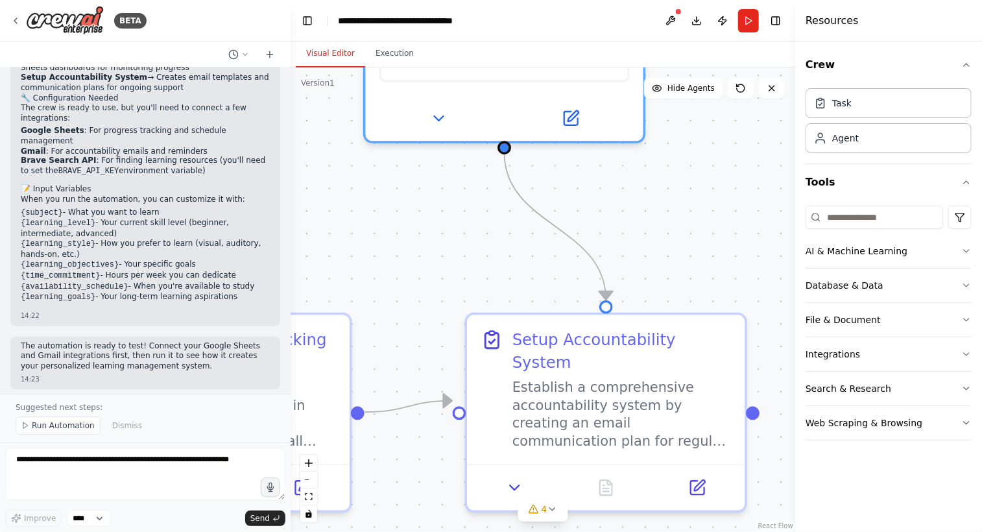
drag, startPoint x: 604, startPoint y: 383, endPoint x: 616, endPoint y: 238, distance: 145.7
click at [616, 238] on div ".deletable-edge-delete-btn { width: 20px; height: 20px; border: 0px solid #ffff…" at bounding box center [543, 299] width 505 height 464
click at [16, 21] on icon at bounding box center [15, 20] width 3 height 5
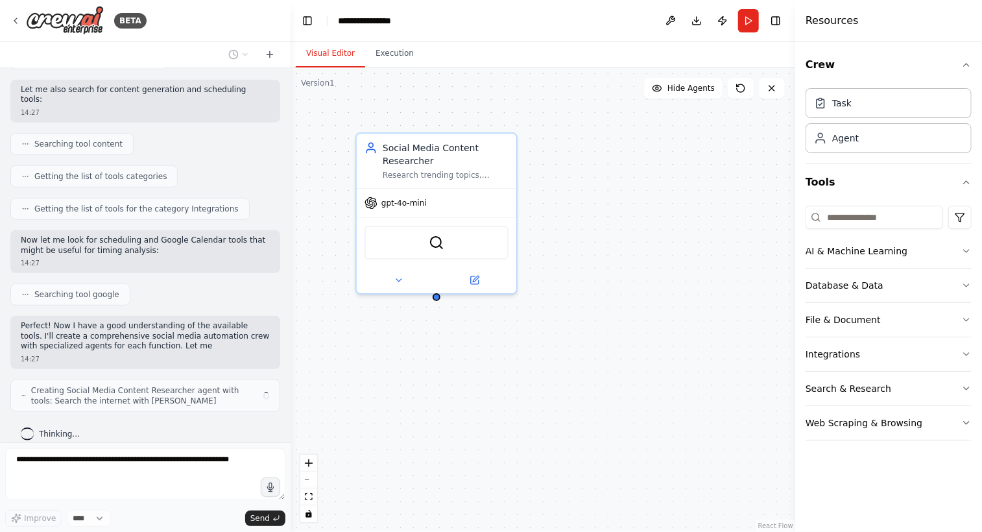
scroll to position [406, 0]
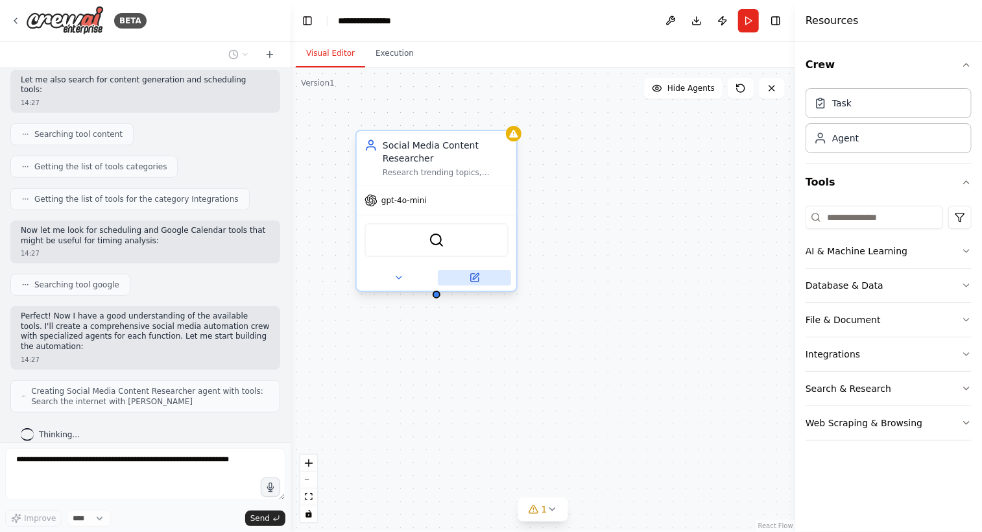
click at [480, 283] on button at bounding box center [474, 278] width 73 height 16
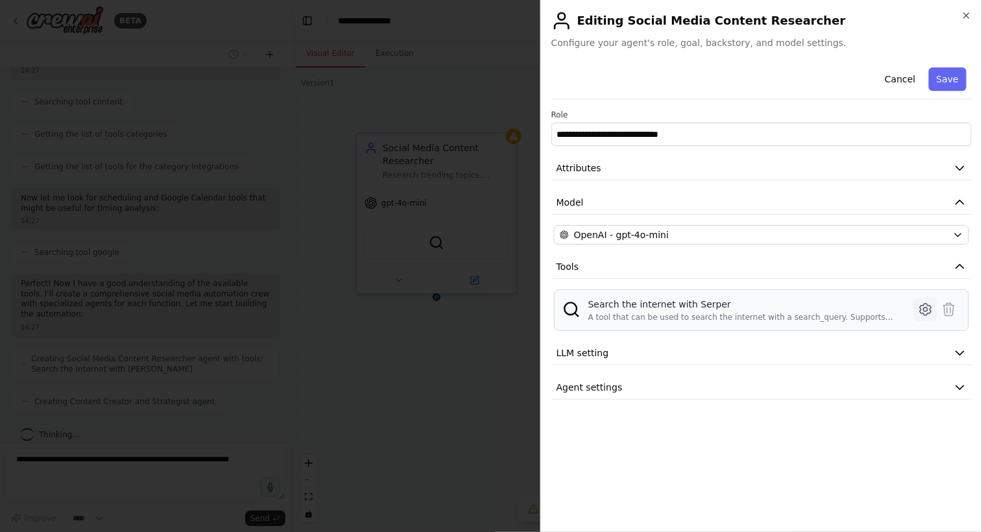
scroll to position [481, 0]
click at [924, 311] on icon at bounding box center [925, 310] width 11 height 12
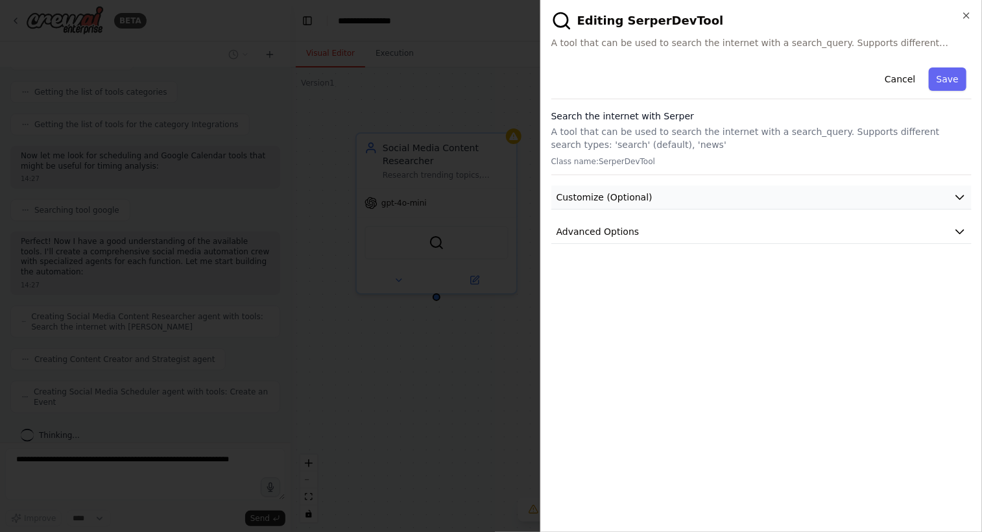
click at [646, 204] on button "Customize (Optional)" at bounding box center [761, 197] width 420 height 24
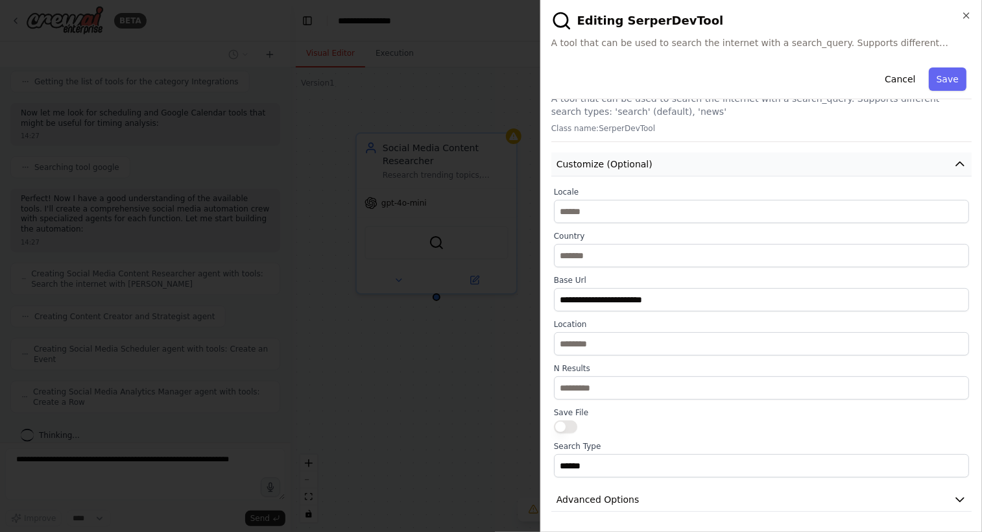
scroll to position [0, 0]
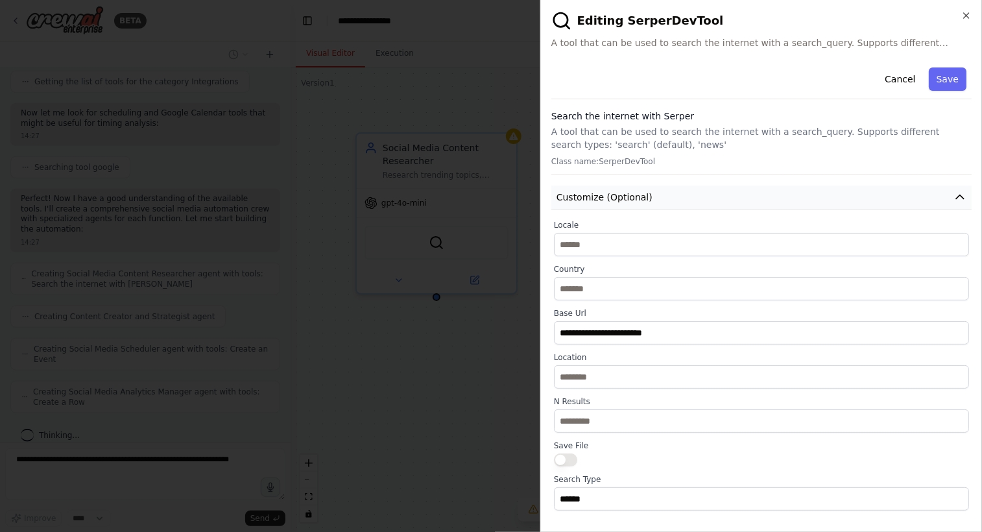
click at [646, 196] on span "Customize (Optional)" at bounding box center [604, 197] width 96 height 13
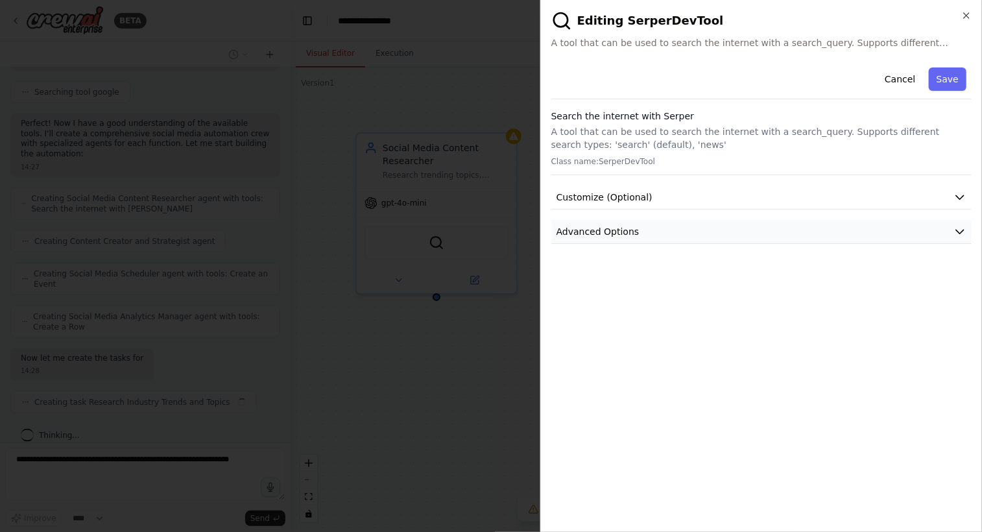
click at [627, 225] on span "Advanced Options" at bounding box center [597, 231] width 83 height 13
click at [444, 92] on div at bounding box center [491, 266] width 982 height 532
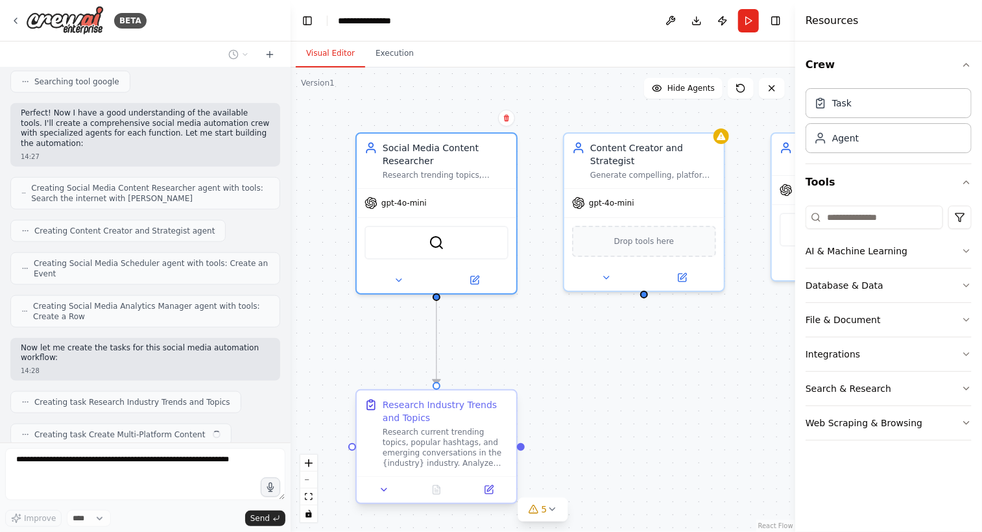
scroll to position [641, 0]
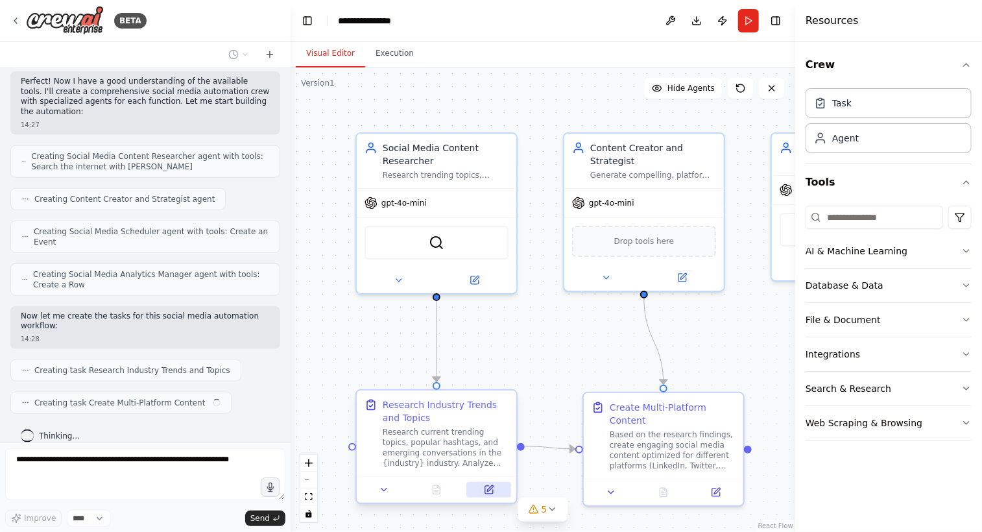
click at [493, 495] on button at bounding box center [488, 490] width 45 height 16
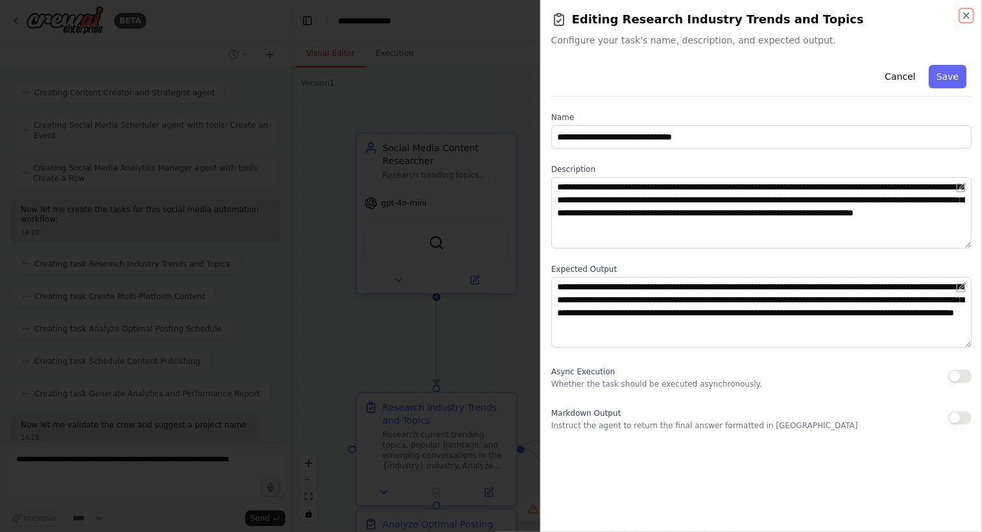
scroll to position [813, 0]
click at [512, 252] on div at bounding box center [491, 266] width 982 height 532
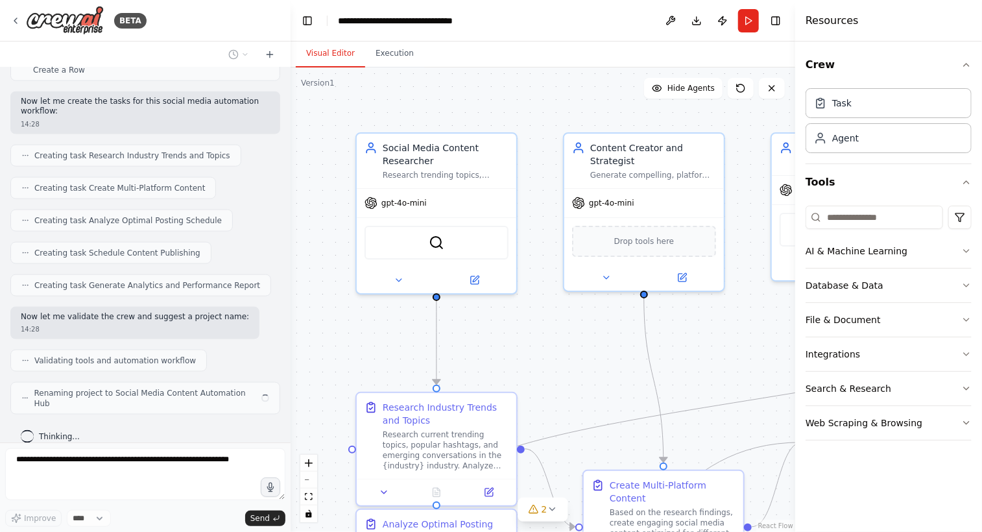
scroll to position [845, 0]
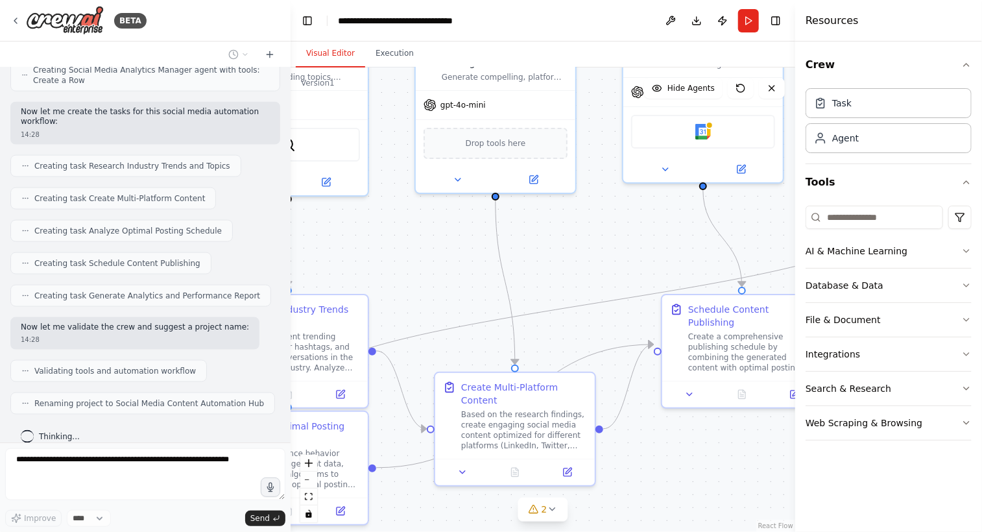
drag, startPoint x: 710, startPoint y: 355, endPoint x: 561, endPoint y: 257, distance: 177.9
click at [561, 257] on div ".deletable-edge-delete-btn { width: 20px; height: 20px; border: 0px solid #ffff…" at bounding box center [543, 299] width 505 height 464
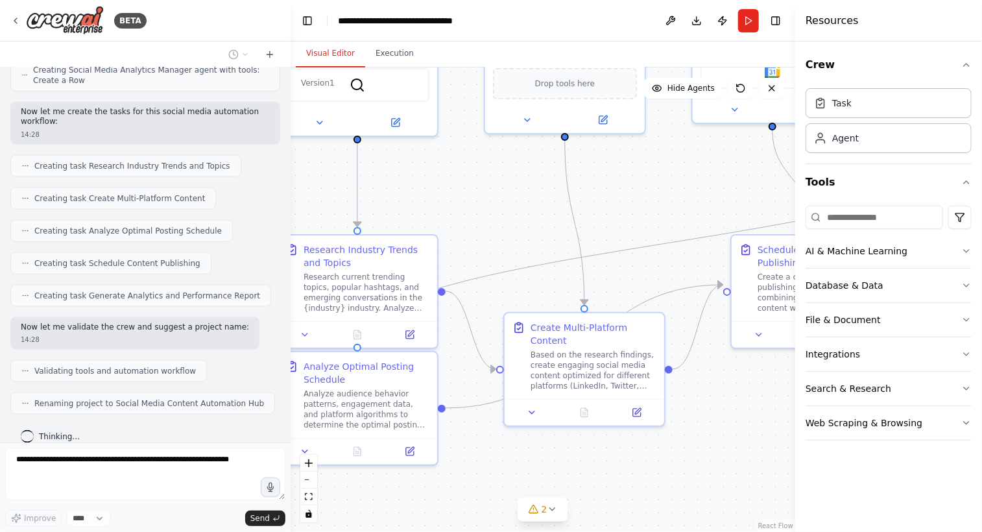
drag, startPoint x: 579, startPoint y: 239, endPoint x: 679, endPoint y: 163, distance: 125.4
click at [679, 163] on div ".deletable-edge-delete-btn { width: 20px; height: 20px; border: 0px solid #ffff…" at bounding box center [543, 299] width 505 height 464
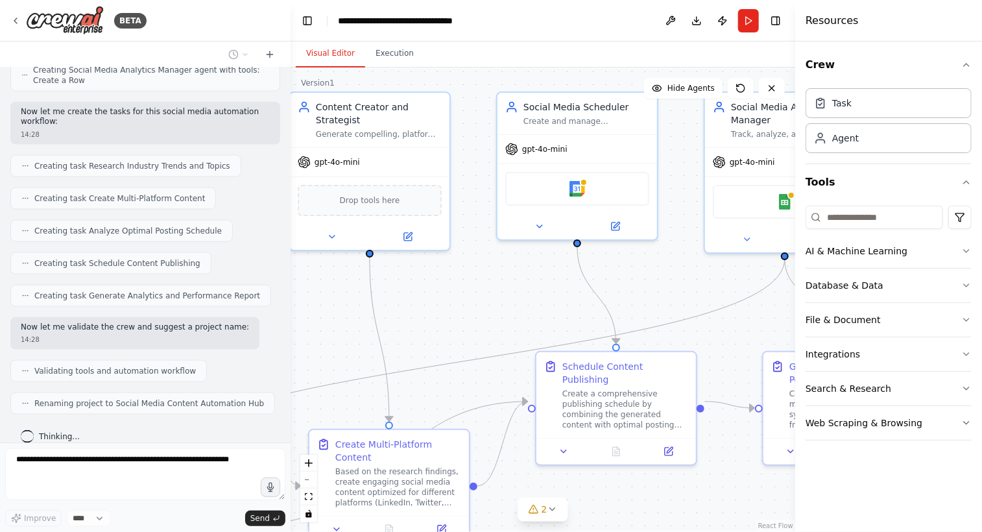
drag, startPoint x: 713, startPoint y: 171, endPoint x: 471, endPoint y: 322, distance: 285.8
click at [471, 322] on div ".deletable-edge-delete-btn { width: 20px; height: 20px; border: 0px solid #ffff…" at bounding box center [543, 299] width 505 height 464
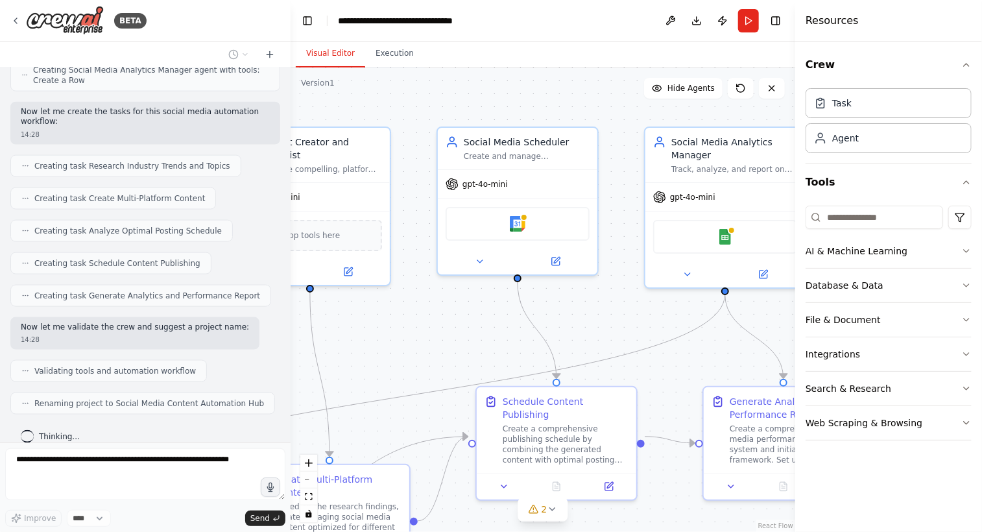
drag, startPoint x: 544, startPoint y: 292, endPoint x: 488, endPoint y: 324, distance: 64.8
click at [488, 324] on div ".deletable-edge-delete-btn { width: 20px; height: 20px; border: 0px solid #ffff…" at bounding box center [543, 299] width 505 height 464
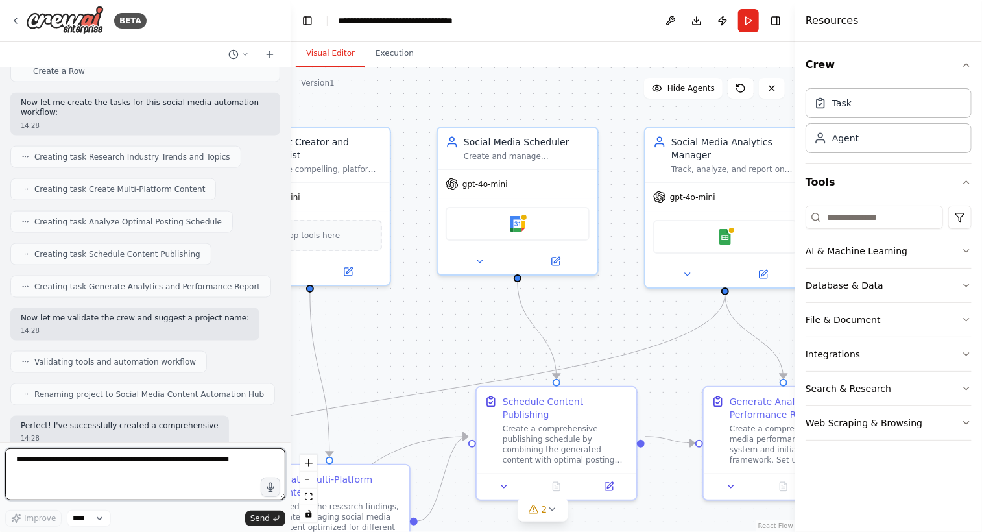
drag, startPoint x: 664, startPoint y: 344, endPoint x: 498, endPoint y: 350, distance: 166.1
click at [498, 350] on div ".deletable-edge-delete-btn { width: 20px; height: 20px; border: 0px solid #ffff…" at bounding box center [543, 299] width 505 height 464
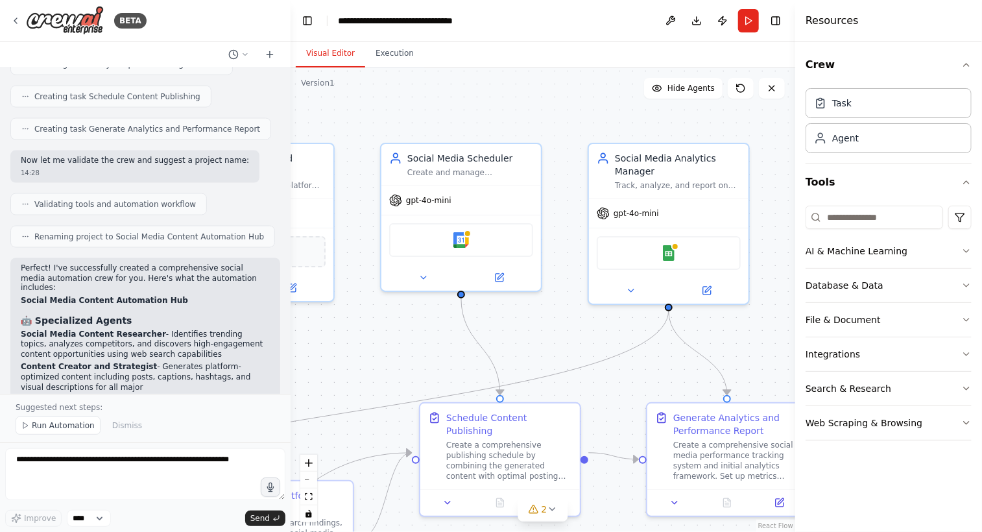
drag, startPoint x: 612, startPoint y: 315, endPoint x: 556, endPoint y: 331, distance: 58.7
click at [556, 331] on div ".deletable-edge-delete-btn { width: 20px; height: 20px; border: 0px solid #ffff…" at bounding box center [543, 299] width 505 height 464
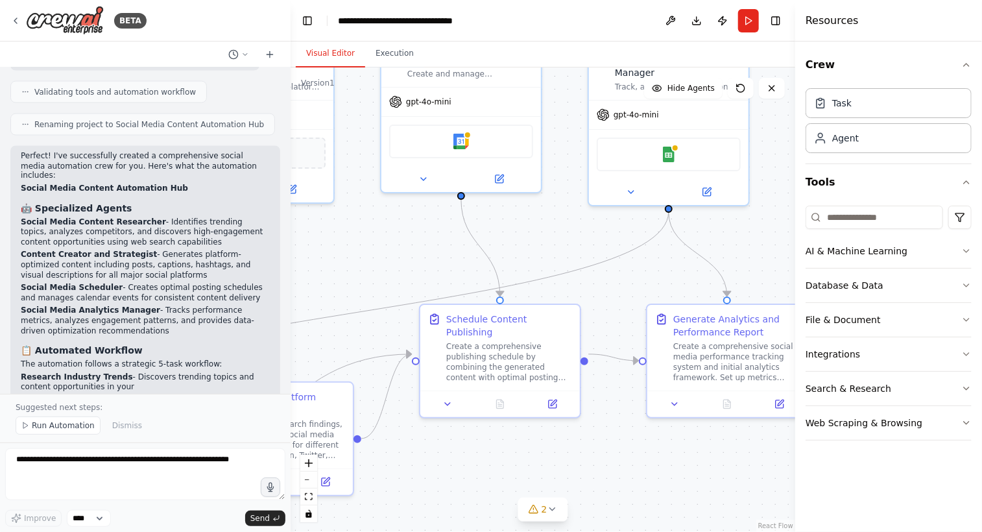
drag, startPoint x: 556, startPoint y: 326, endPoint x: 556, endPoint y: 226, distance: 99.2
click at [556, 226] on div ".deletable-edge-delete-btn { width: 20px; height: 20px; border: 0px solid #ffff…" at bounding box center [543, 299] width 505 height 464
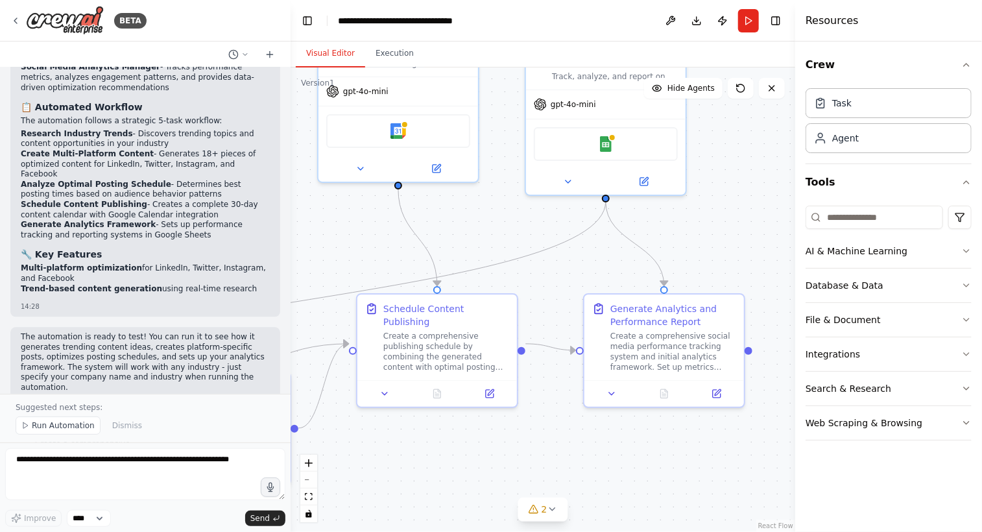
drag, startPoint x: 550, startPoint y: 229, endPoint x: 487, endPoint y: 219, distance: 63.7
click at [487, 219] on div ".deletable-edge-delete-btn { width: 20px; height: 20px; border: 0px solid #ffff…" at bounding box center [543, 299] width 505 height 464
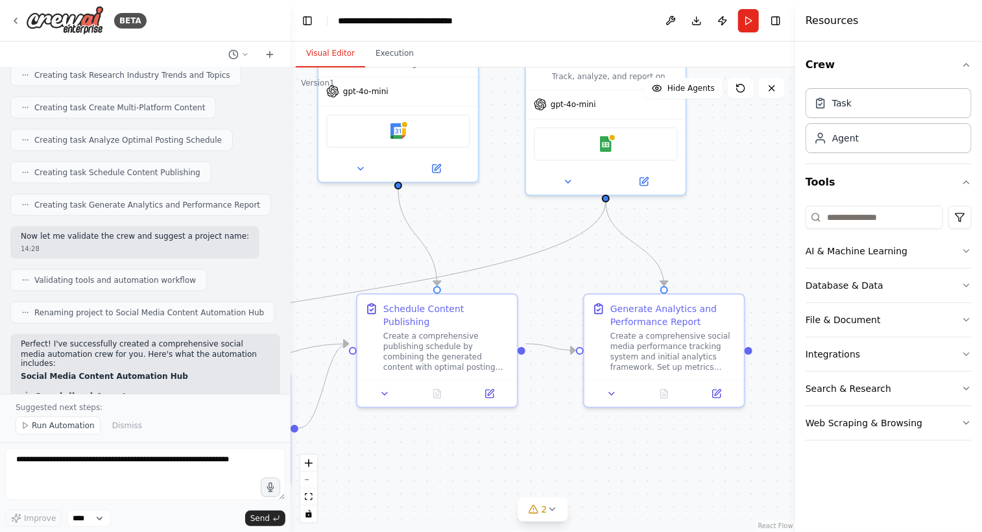
scroll to position [934, 0]
click at [965, 419] on icon "button" at bounding box center [966, 423] width 10 height 10
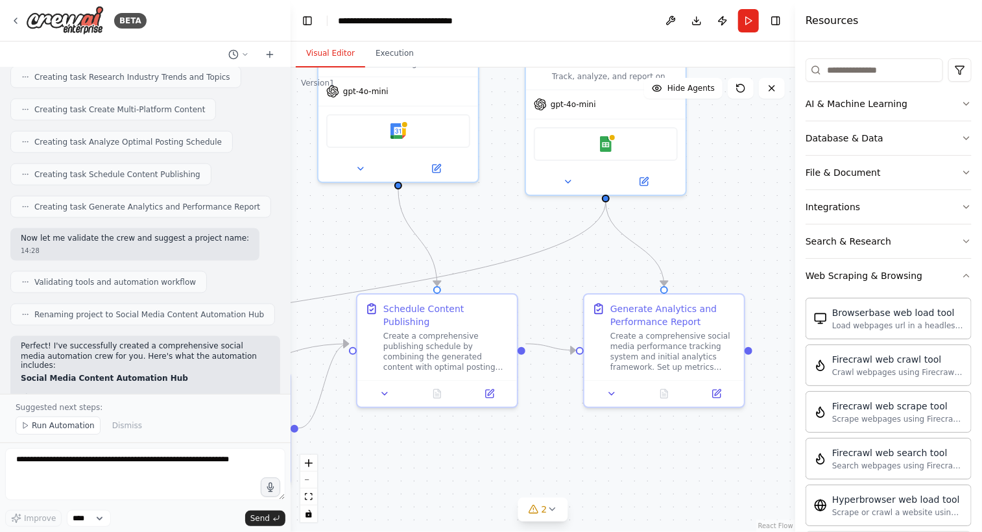
scroll to position [116, 0]
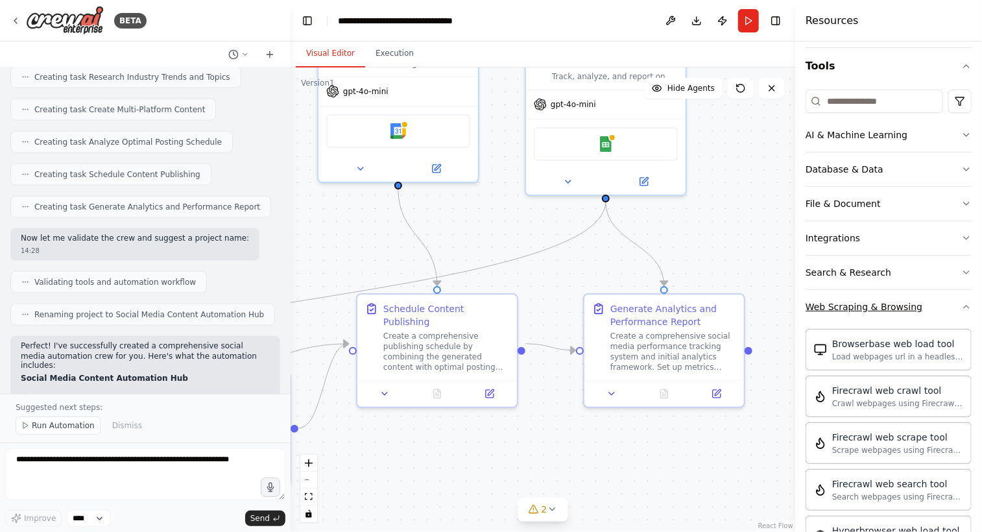
click at [857, 311] on div "Web Scraping & Browsing" at bounding box center [864, 306] width 117 height 13
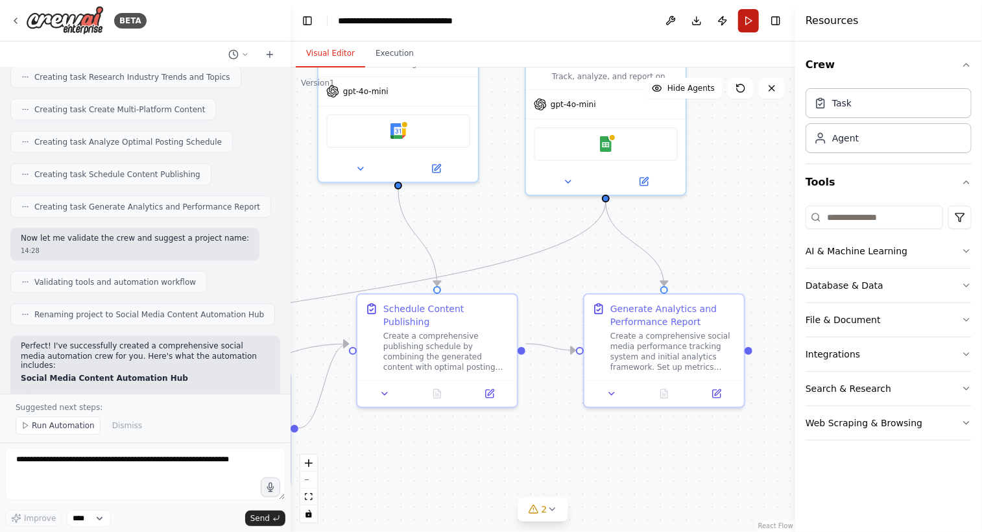
click at [747, 27] on button "Run" at bounding box center [748, 20] width 21 height 23
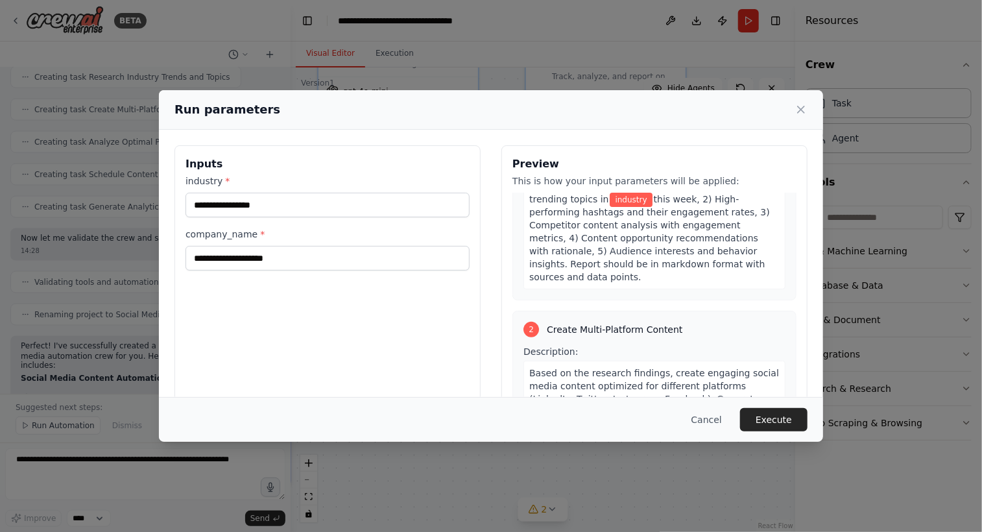
scroll to position [389, 0]
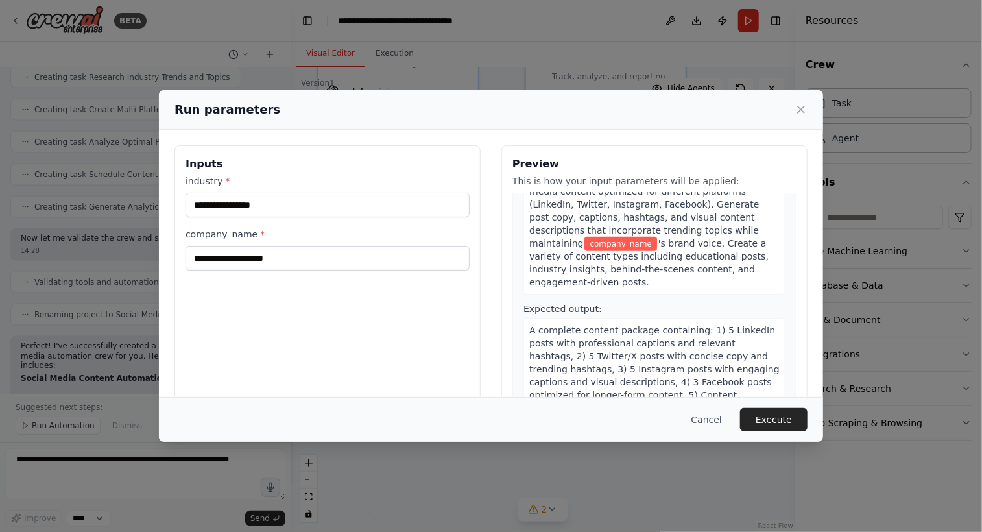
click at [804, 113] on icon at bounding box center [801, 109] width 13 height 13
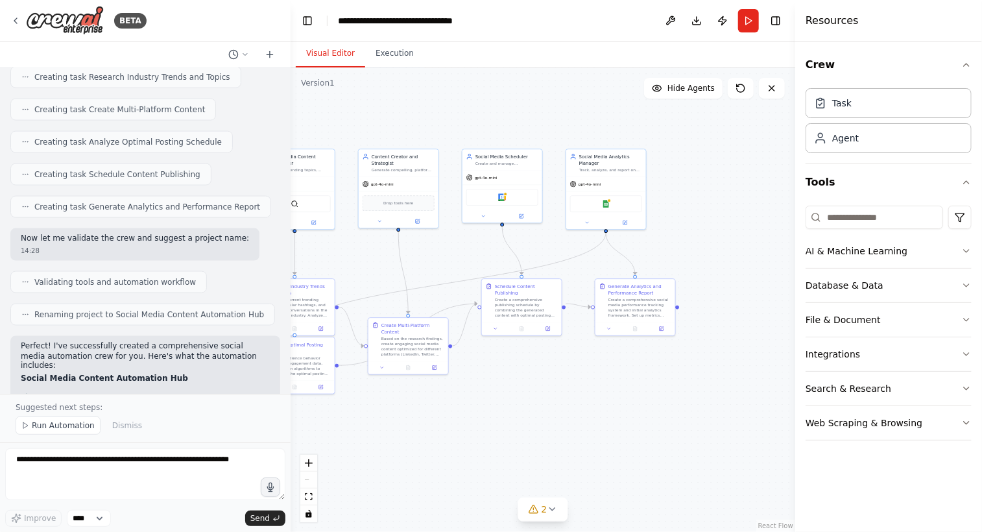
drag, startPoint x: 540, startPoint y: 128, endPoint x: 636, endPoint y: 129, distance: 95.3
click at [636, 129] on div ".deletable-edge-delete-btn { width: 20px; height: 20px; border: 0px solid #ffff…" at bounding box center [543, 299] width 505 height 464
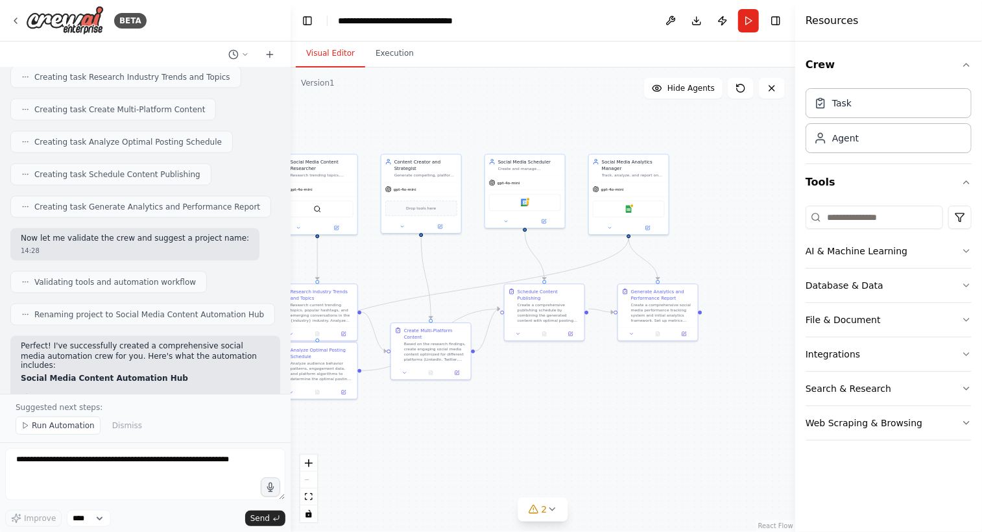
drag, startPoint x: 588, startPoint y: 108, endPoint x: 637, endPoint y: 119, distance: 50.5
click at [636, 119] on div ".deletable-edge-delete-btn { width: 20px; height: 20px; border: 0px solid #ffff…" at bounding box center [543, 299] width 505 height 464
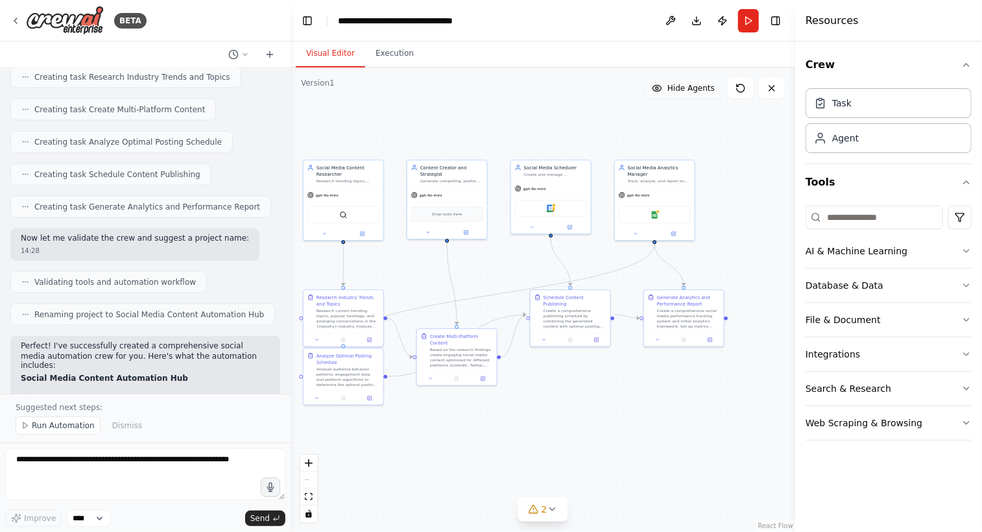
click at [672, 84] on span "Hide Agents" at bounding box center [690, 88] width 47 height 10
click at [672, 84] on span "Show Agents" at bounding box center [689, 88] width 51 height 10
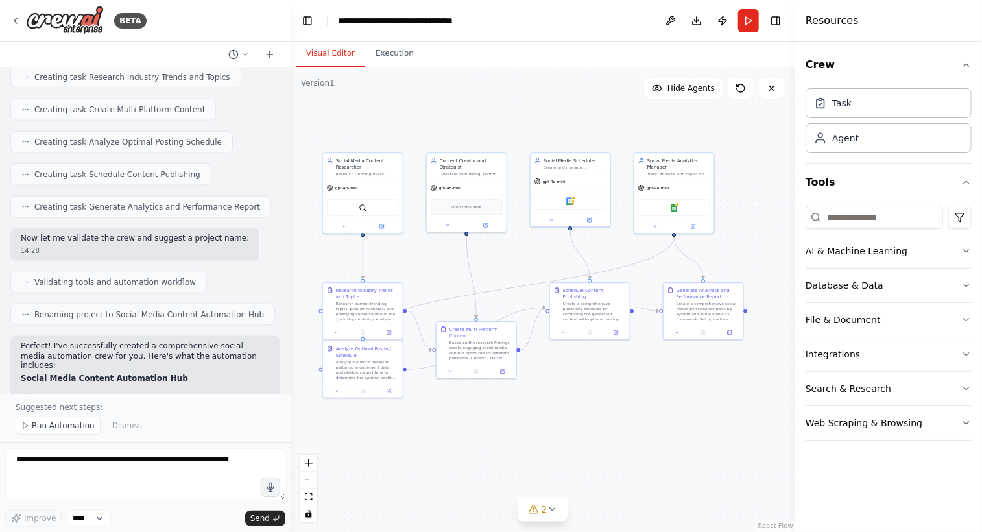
drag, startPoint x: 574, startPoint y: 103, endPoint x: 593, endPoint y: 96, distance: 20.7
click at [593, 96] on div ".deletable-edge-delete-btn { width: 20px; height: 20px; border: 0px solid #ffff…" at bounding box center [543, 299] width 505 height 464
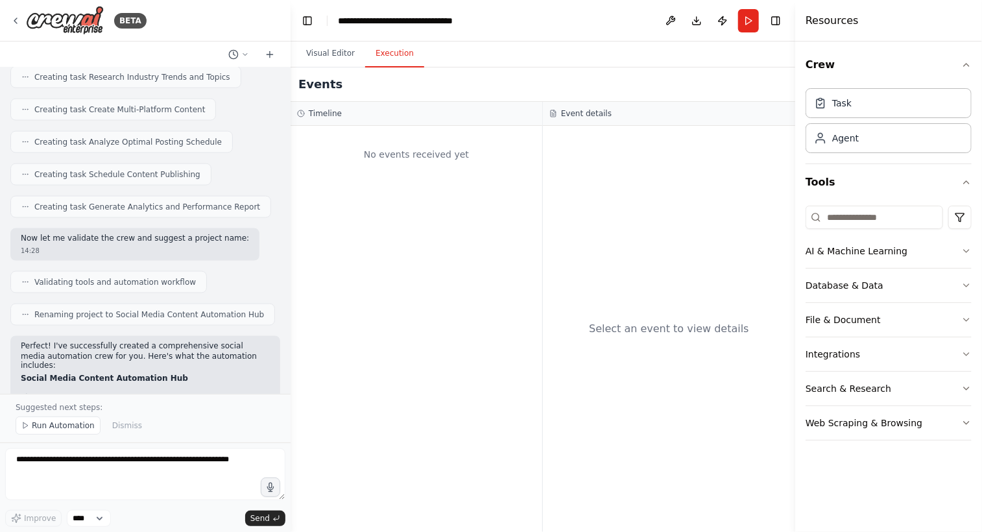
click at [398, 62] on button "Execution" at bounding box center [394, 53] width 59 height 27
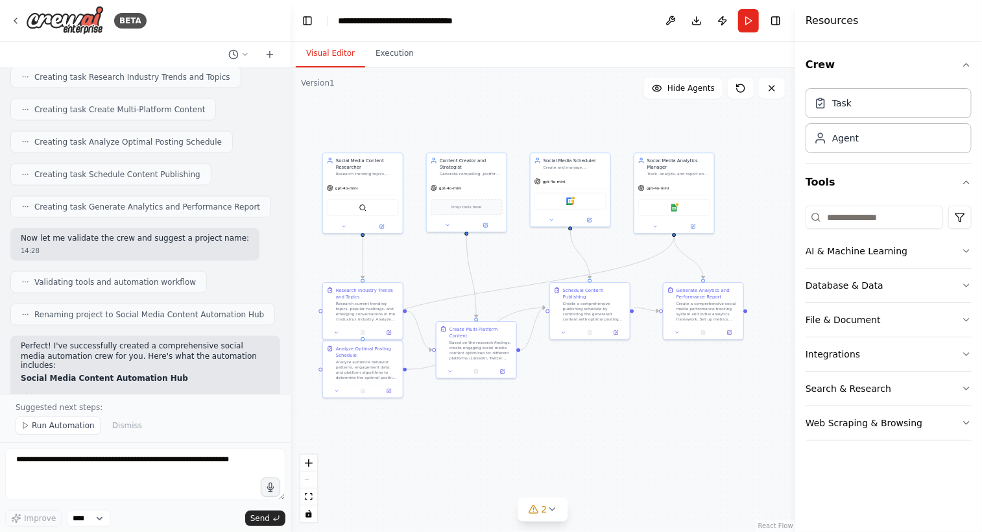
click at [317, 64] on button "Visual Editor" at bounding box center [330, 53] width 69 height 27
click at [699, 20] on button "Download" at bounding box center [696, 20] width 21 height 23
click at [672, 368] on div ".deletable-edge-delete-btn { width: 20px; height: 20px; border: 0px solid #ffff…" at bounding box center [543, 299] width 505 height 464
click at [852, 364] on button "Integrations" at bounding box center [889, 354] width 166 height 34
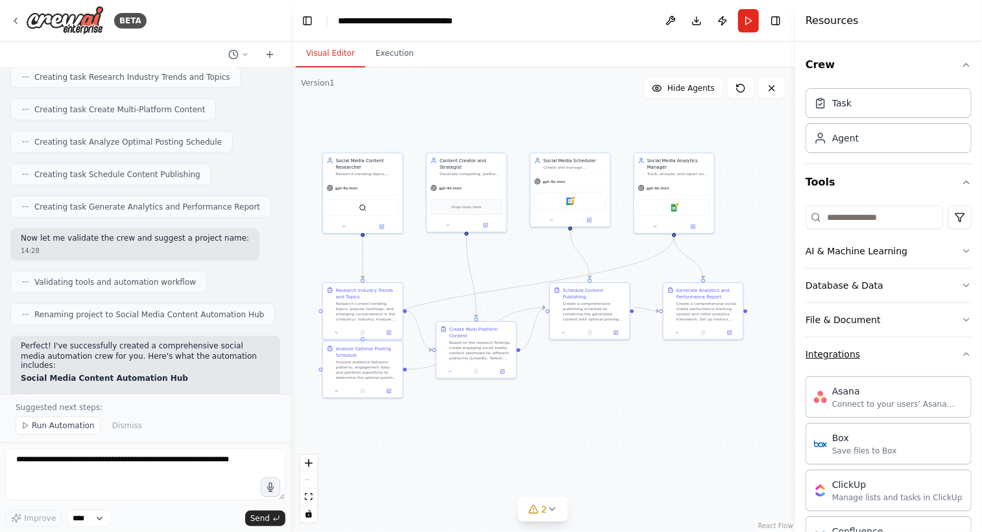
click at [851, 361] on button "Integrations" at bounding box center [889, 354] width 166 height 34
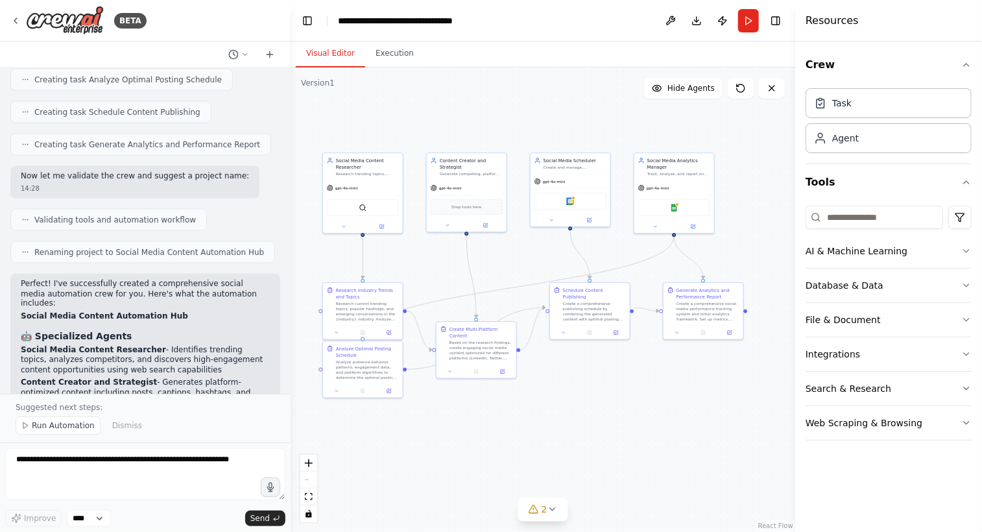
scroll to position [999, 0]
click at [665, 17] on button at bounding box center [670, 20] width 21 height 23
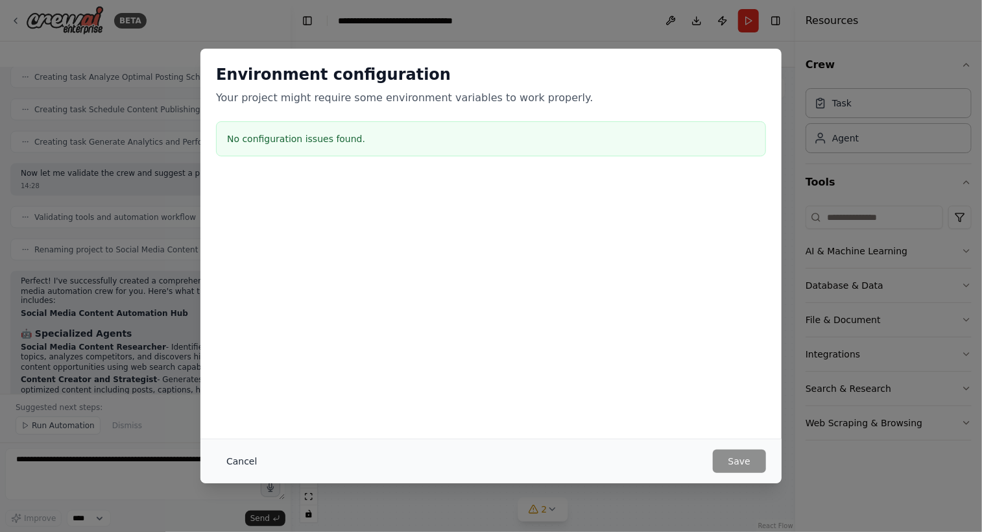
click at [241, 462] on button "Cancel" at bounding box center [241, 460] width 51 height 23
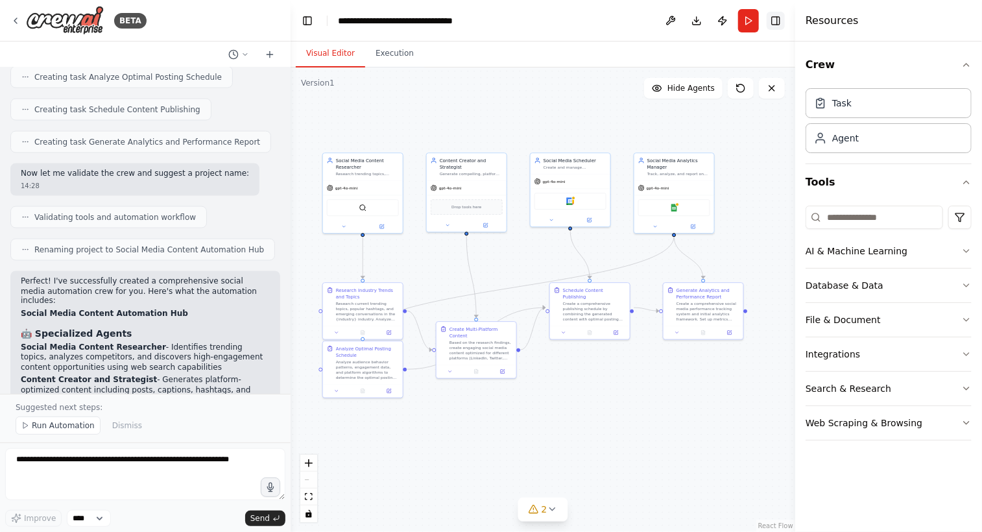
click at [777, 20] on button "Toggle Right Sidebar" at bounding box center [776, 21] width 18 height 18
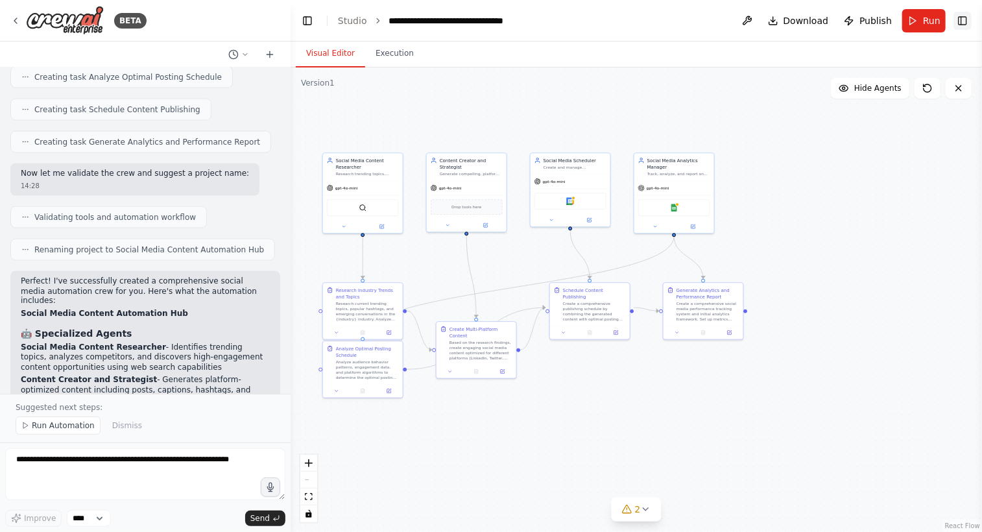
click at [956, 22] on button "Toggle Right Sidebar" at bounding box center [962, 21] width 18 height 18
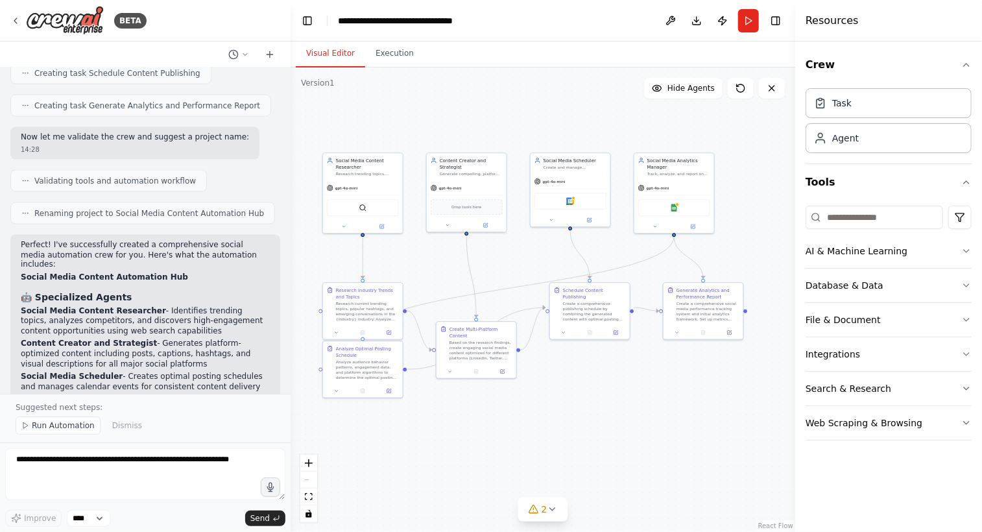
scroll to position [869, 0]
